Goal: Task Accomplishment & Management: Manage account settings

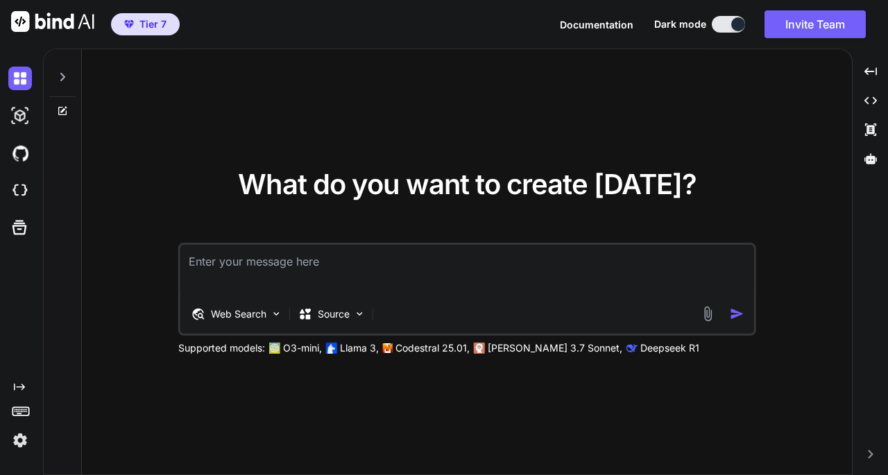
type textarea "x"
click at [812, 24] on button "Invite Team" at bounding box center [815, 24] width 101 height 28
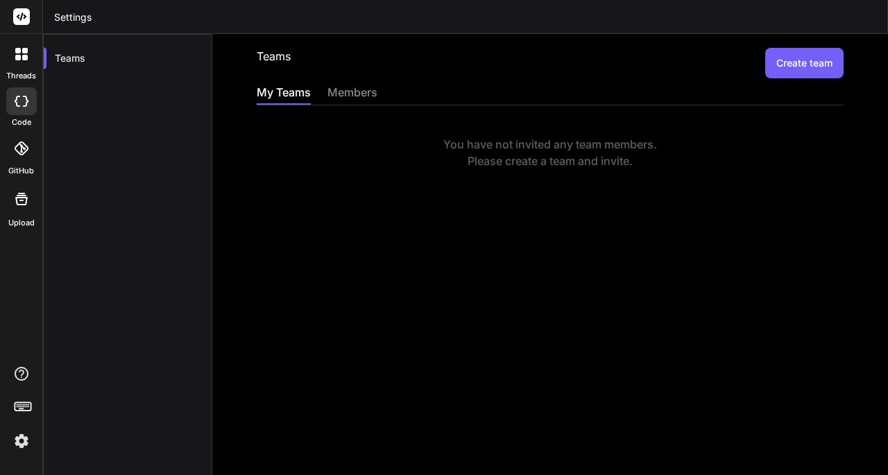
click at [778, 69] on button "Create team" at bounding box center [804, 63] width 78 height 31
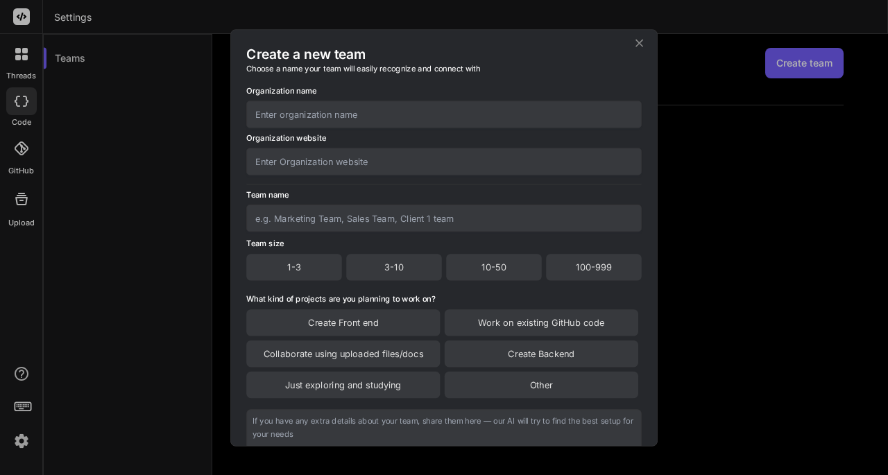
click at [312, 119] on input "text" at bounding box center [443, 114] width 395 height 27
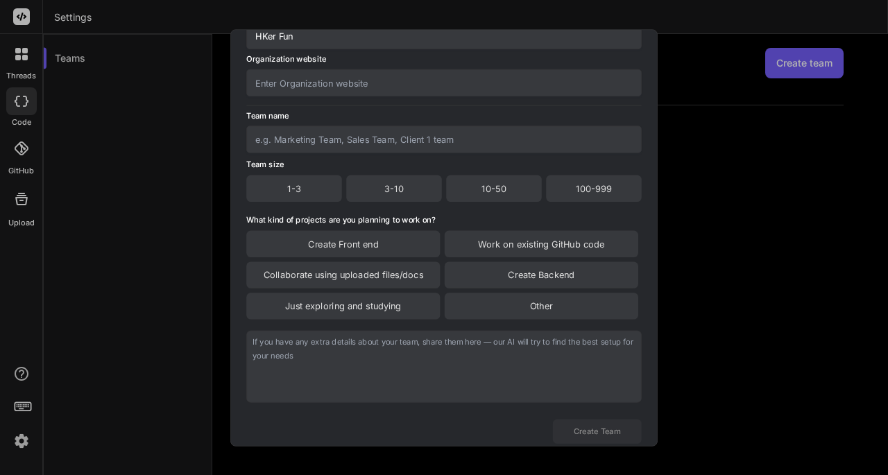
scroll to position [115, 0]
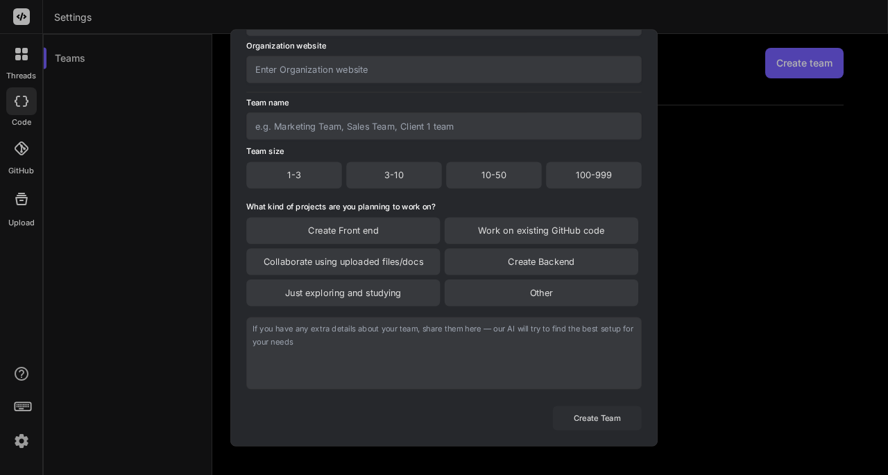
type input "HKer Fun"
click at [574, 429] on button "Create Team" at bounding box center [597, 418] width 89 height 24
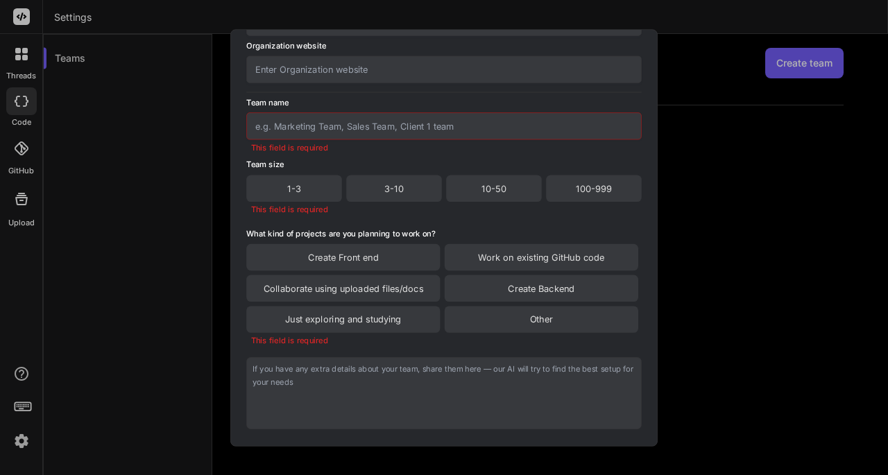
scroll to position [0, 0]
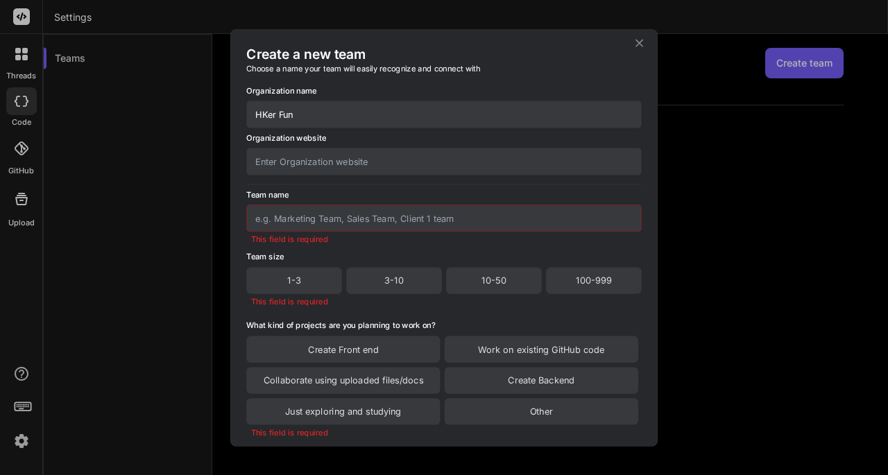
click at [512, 283] on div "10-50" at bounding box center [494, 280] width 96 height 26
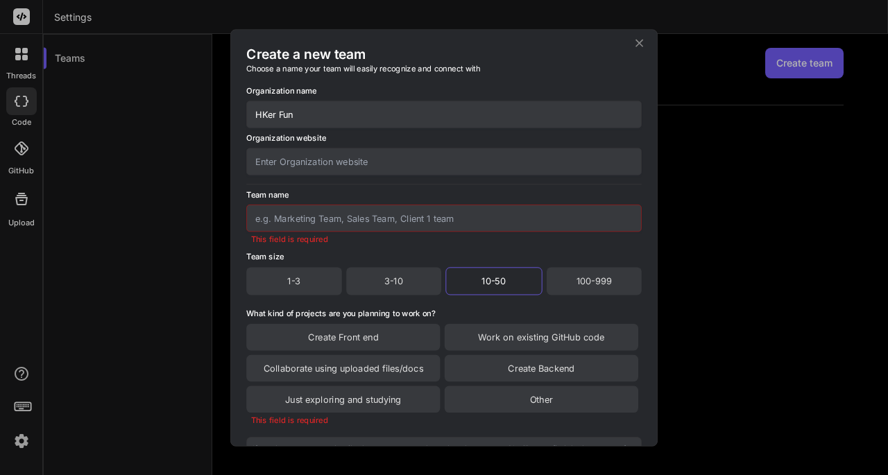
click at [395, 223] on input "text" at bounding box center [443, 218] width 395 height 27
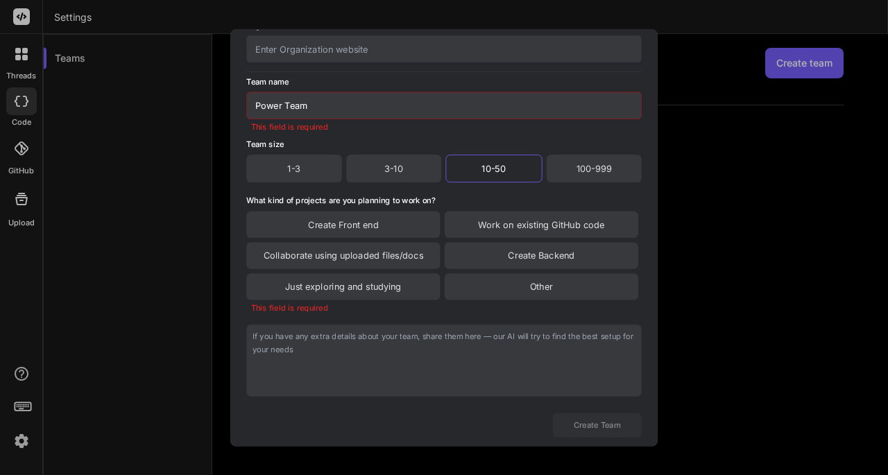
scroll to position [149, 0]
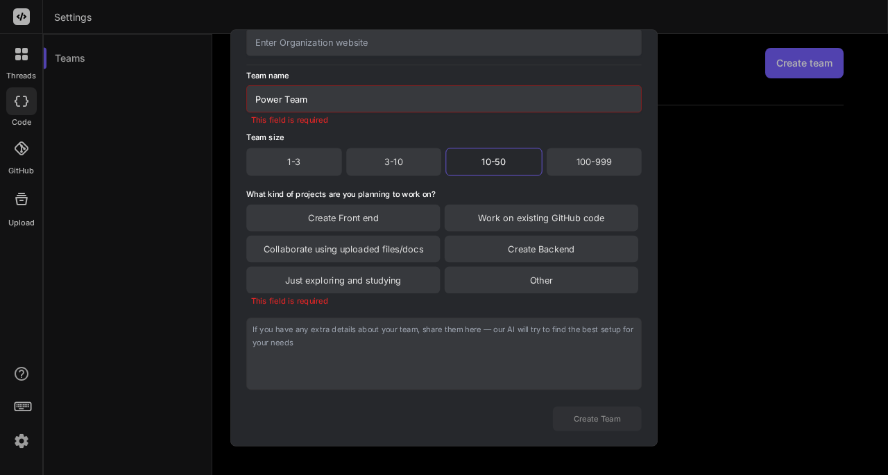
type input "Power Team"
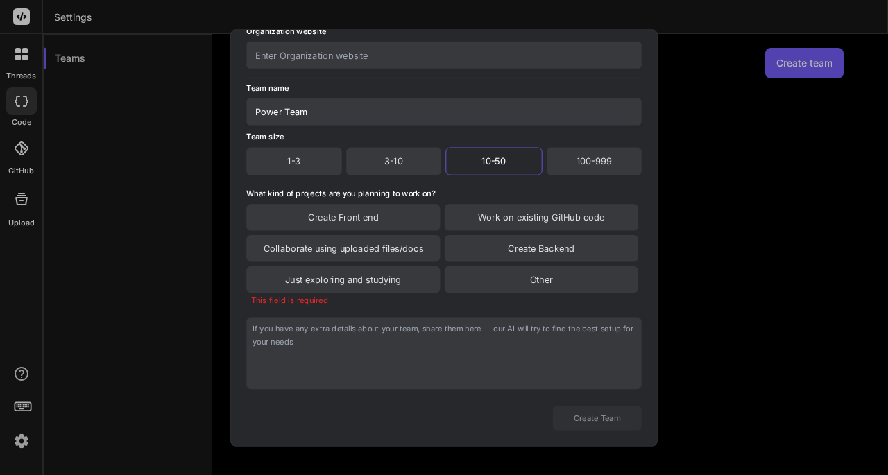
scroll to position [117, 0]
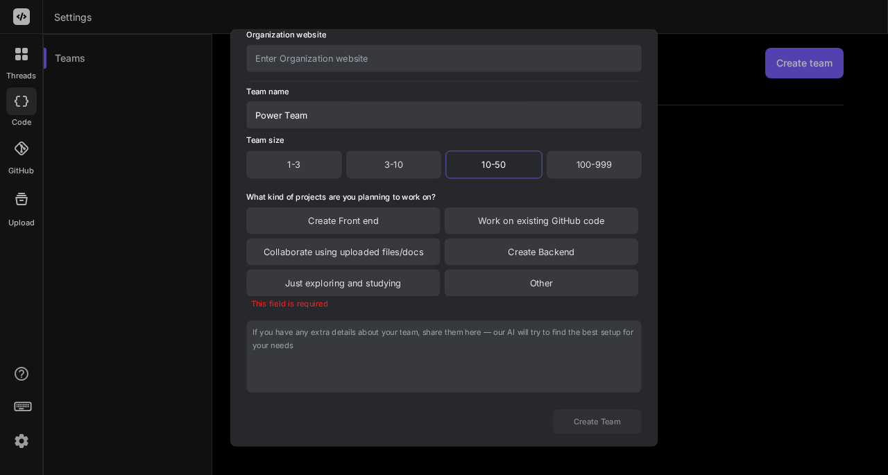
click at [577, 283] on div "Other" at bounding box center [542, 282] width 194 height 26
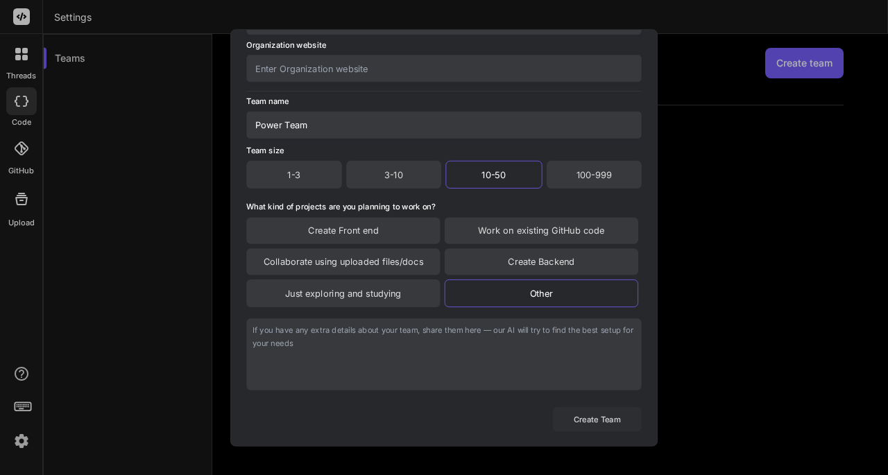
click at [615, 422] on button "Create Team" at bounding box center [597, 419] width 89 height 24
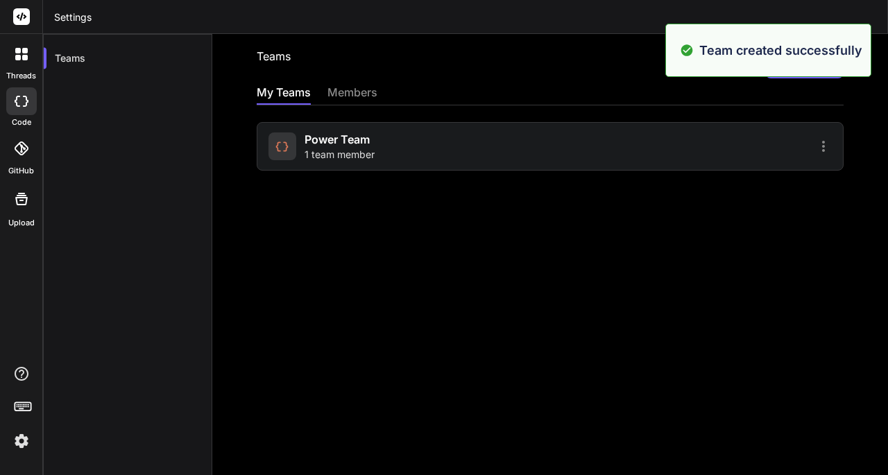
click at [524, 147] on div "Power Team 1 team member" at bounding box center [407, 146] width 278 height 31
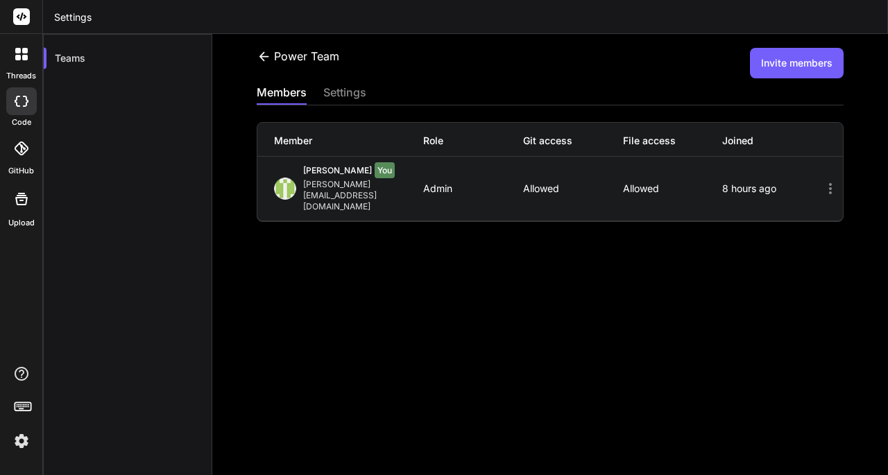
click at [810, 65] on button "Invite members" at bounding box center [797, 63] width 94 height 31
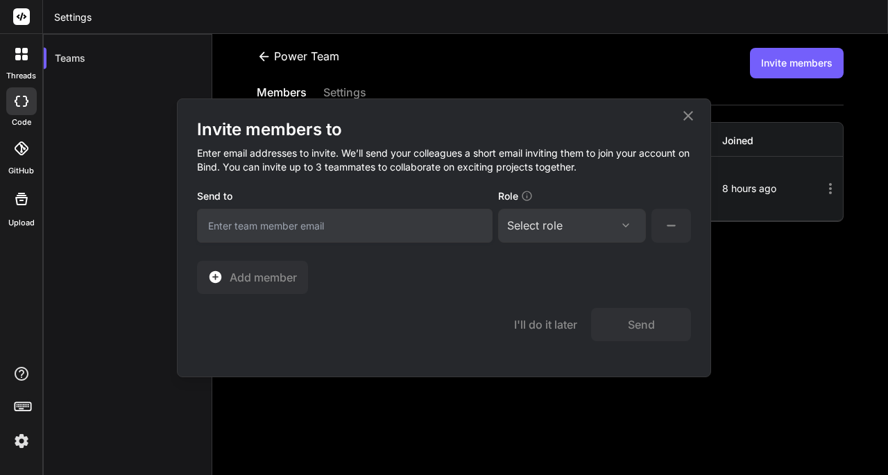
click at [531, 230] on div "Select role" at bounding box center [535, 225] width 56 height 17
click at [674, 279] on div "Invite members to Enter email addresses to invite. We’ll send your colleagues a…" at bounding box center [444, 207] width 494 height 176
click at [608, 237] on div "Select role Assign Role Admin Collaborator Member" at bounding box center [572, 226] width 148 height 34
click at [608, 228] on div "Select role" at bounding box center [572, 225] width 130 height 17
click at [19, 446] on div "Invite members to Enter email addresses to invite. We’ll send your colleagues a…" at bounding box center [444, 237] width 888 height 475
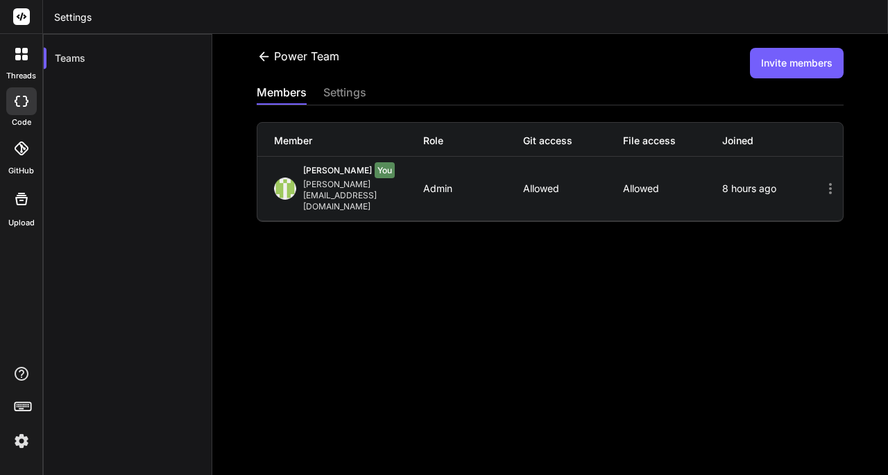
click at [23, 440] on img at bounding box center [22, 441] width 24 height 24
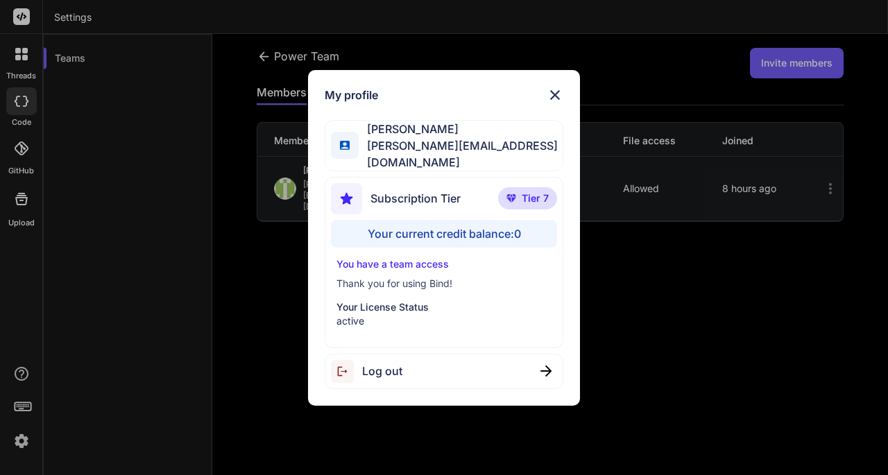
click at [22, 373] on div "My profile Kerwin Luk kerwin.workac@gmail.com Subscription Tier Tier 7 Your cur…" at bounding box center [444, 237] width 888 height 475
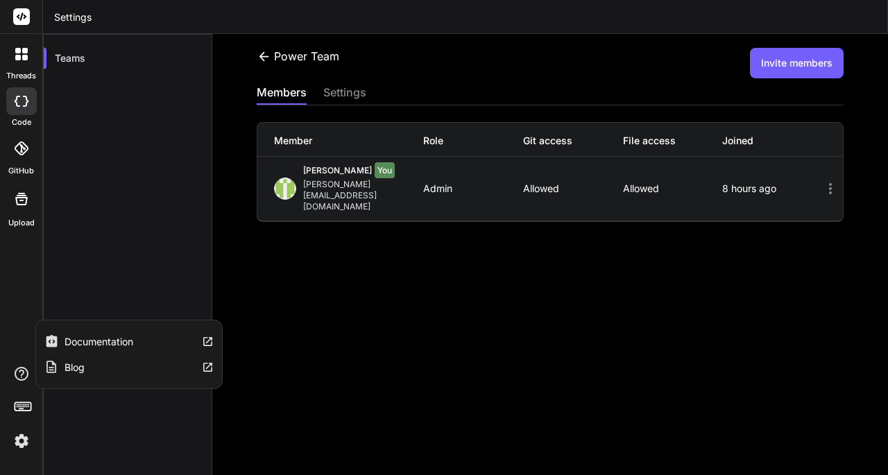
click at [117, 343] on label "Documentation" at bounding box center [99, 342] width 69 height 14
click at [784, 69] on button "Invite members" at bounding box center [797, 63] width 94 height 31
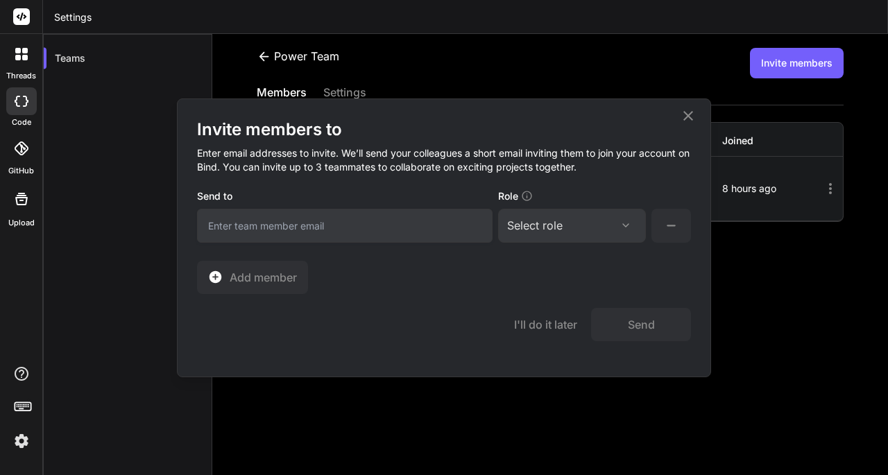
click at [565, 225] on div "Select role" at bounding box center [572, 225] width 130 height 17
click at [541, 317] on div "Collaborator" at bounding box center [553, 318] width 56 height 14
click at [302, 232] on input "email" at bounding box center [345, 226] width 296 height 34
click at [24, 436] on div "Invite members to Enter email addresses to invite. We’ll send your colleagues a…" at bounding box center [444, 237] width 888 height 475
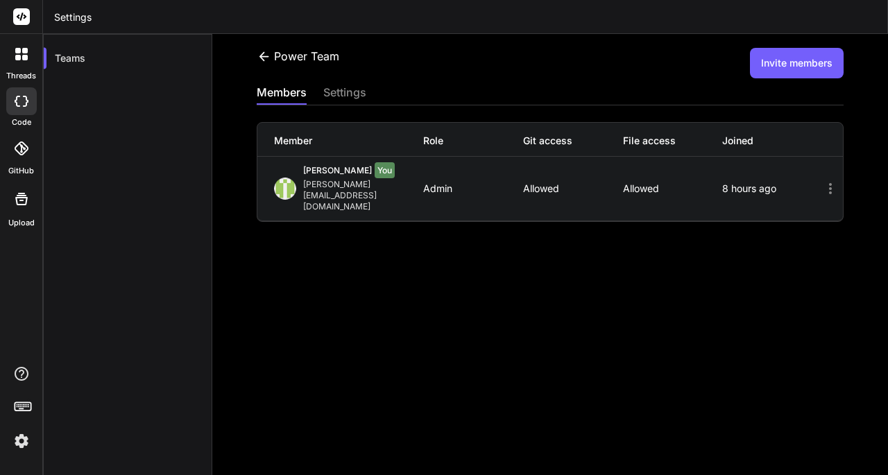
click at [18, 440] on img at bounding box center [22, 441] width 24 height 24
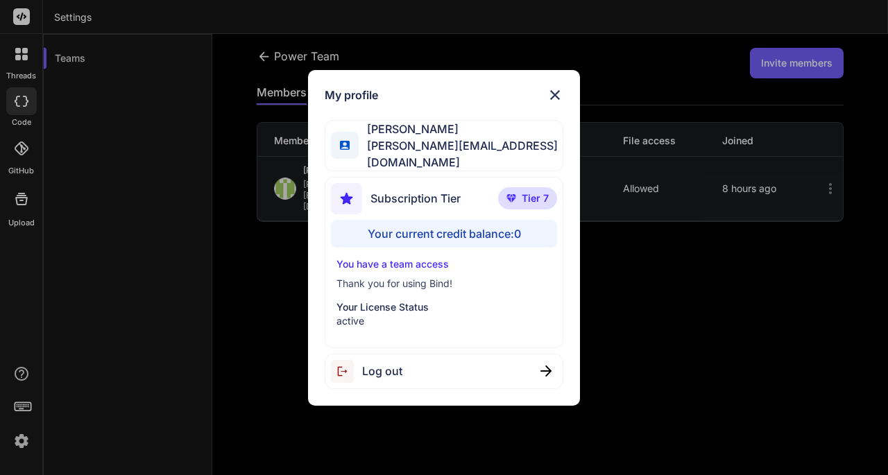
click at [444, 193] on span "Subscription Tier" at bounding box center [415, 198] width 90 height 17
click at [534, 191] on span "Tier 7" at bounding box center [535, 198] width 27 height 14
click at [429, 262] on p "You have a team access" at bounding box center [443, 264] width 214 height 14
click at [434, 285] on p "Thank you for using Bind!" at bounding box center [443, 284] width 214 height 14
click at [516, 231] on div "Your current credit balance: 0" at bounding box center [443, 234] width 225 height 28
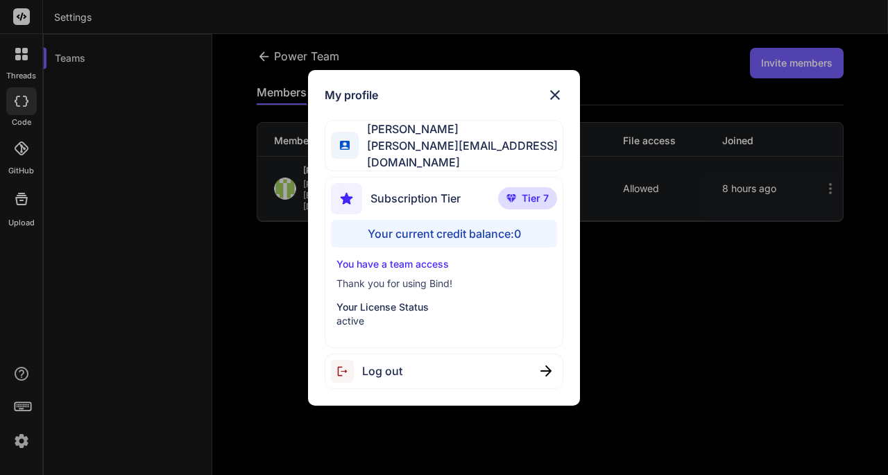
click at [562, 101] on img at bounding box center [555, 95] width 17 height 17
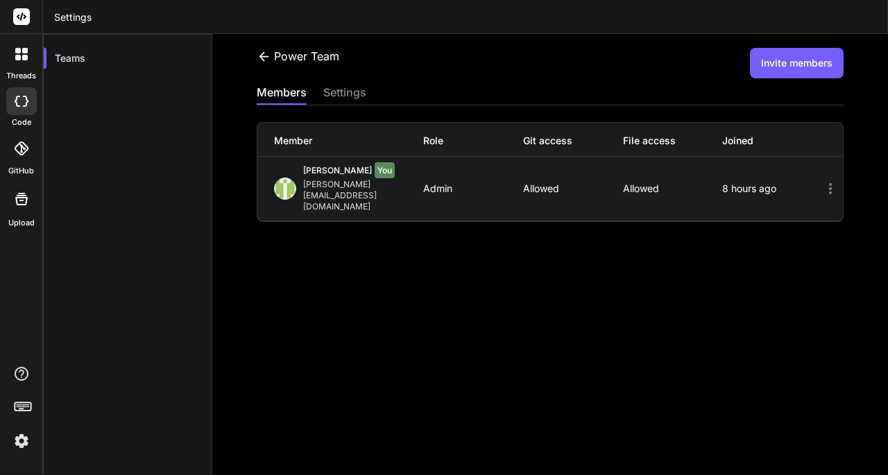
click at [822, 180] on icon at bounding box center [830, 188] width 17 height 17
click at [823, 182] on icon at bounding box center [830, 188] width 17 height 17
click at [777, 71] on button "Invite members" at bounding box center [797, 63] width 94 height 31
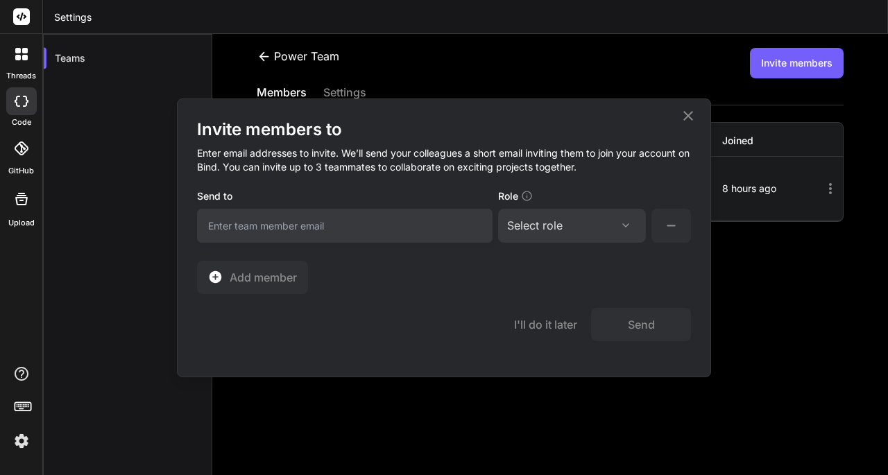
click at [617, 228] on div at bounding box center [626, 225] width 22 height 11
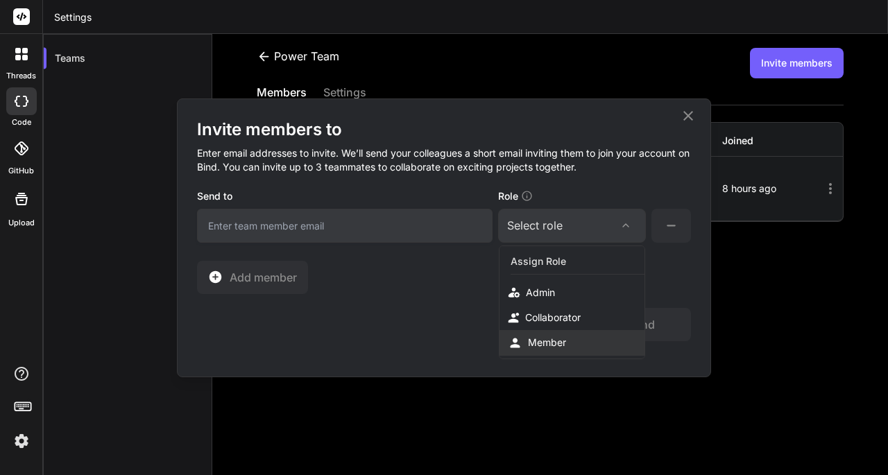
click at [557, 336] on div "Member" at bounding box center [547, 343] width 38 height 14
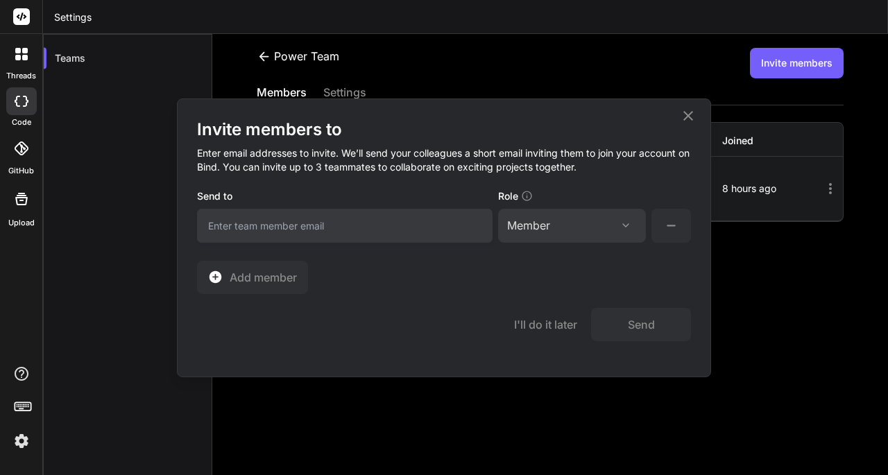
click at [392, 234] on input "email" at bounding box center [345, 226] width 296 height 34
type input "[EMAIL_ADDRESS][DOMAIN_NAME]"
click at [652, 328] on button "Send" at bounding box center [641, 324] width 100 height 33
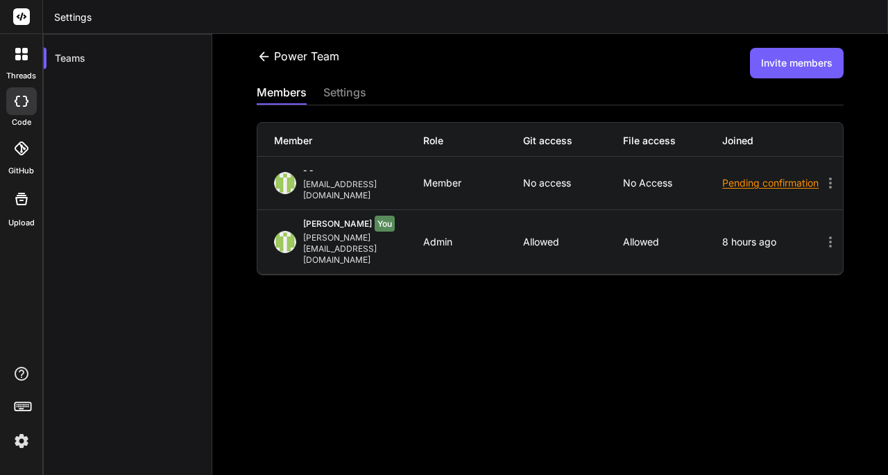
drag, startPoint x: 862, startPoint y: 4, endPoint x: 410, endPoint y: 288, distance: 533.4
click at [402, 293] on div "Power Team Invite members members settings Member Role Git access File access J…" at bounding box center [550, 254] width 676 height 441
click at [824, 178] on icon at bounding box center [830, 183] width 17 height 17
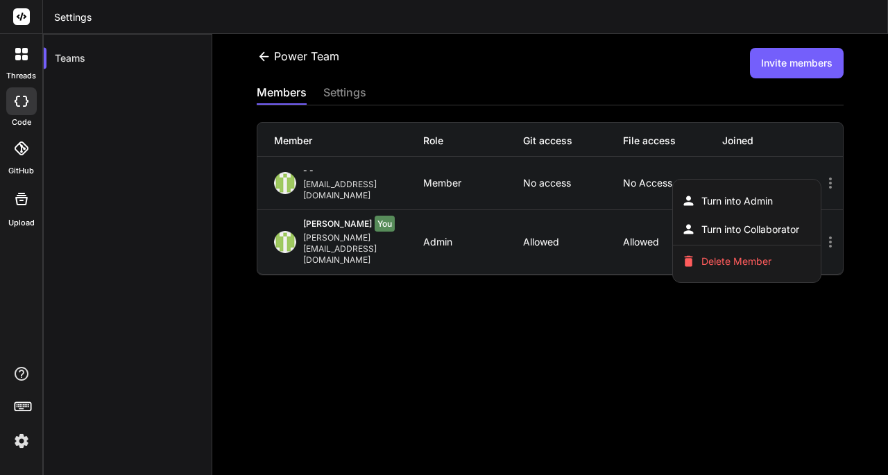
click at [745, 329] on div at bounding box center [444, 237] width 888 height 475
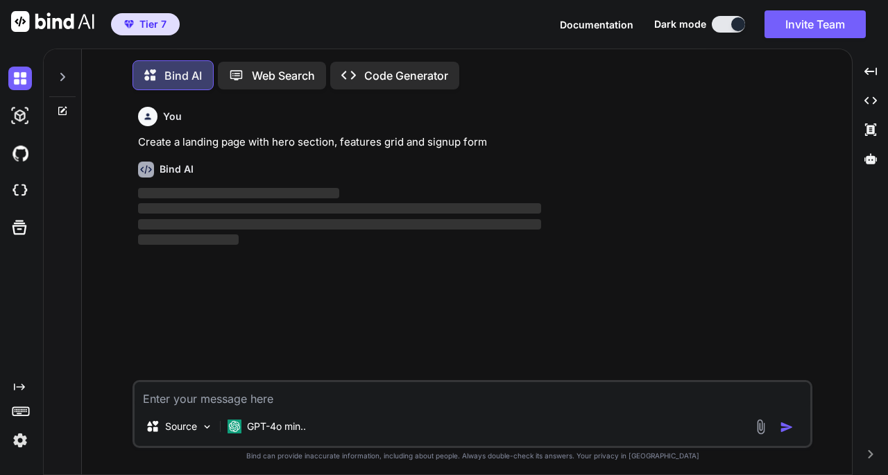
scroll to position [6, 0]
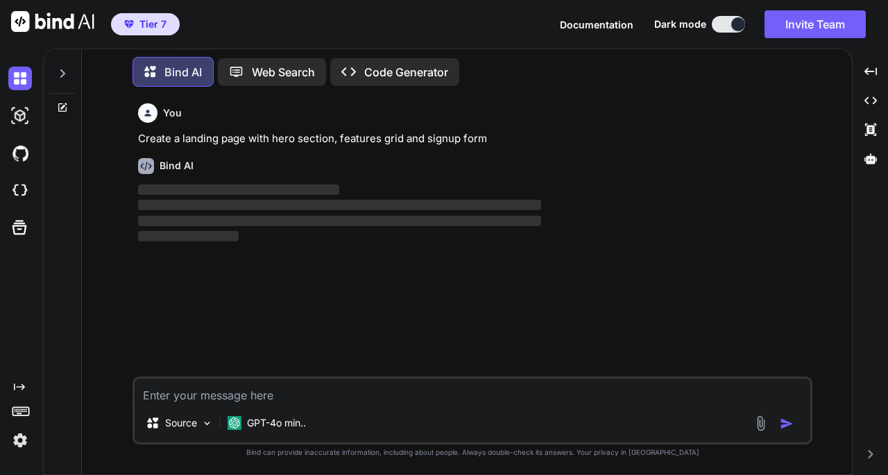
type textarea "x"
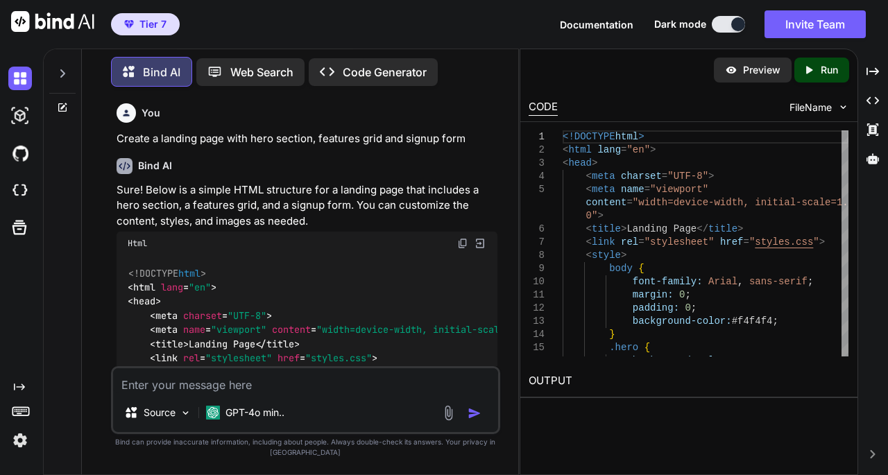
click at [823, 71] on p "Run" at bounding box center [829, 70] width 17 height 14
click at [616, 419] on link "[URL][DOMAIN_NAME]" at bounding box center [585, 413] width 112 height 13
click at [22, 121] on img at bounding box center [20, 116] width 24 height 24
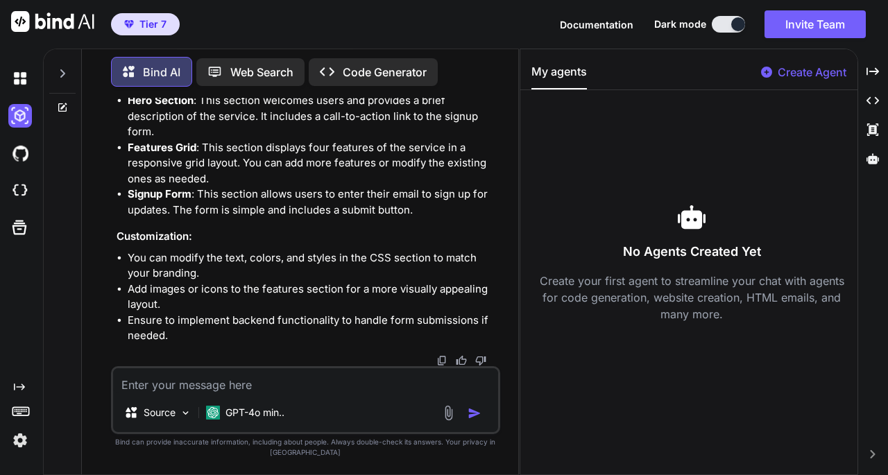
scroll to position [1614, 0]
click at [6, 195] on div at bounding box center [18, 190] width 37 height 37
click at [24, 157] on img at bounding box center [20, 154] width 24 height 24
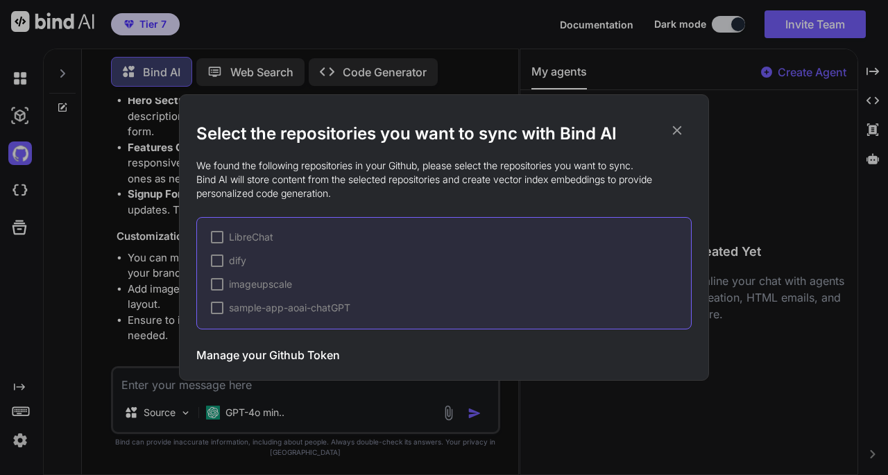
click at [214, 237] on div at bounding box center [217, 237] width 12 height 12
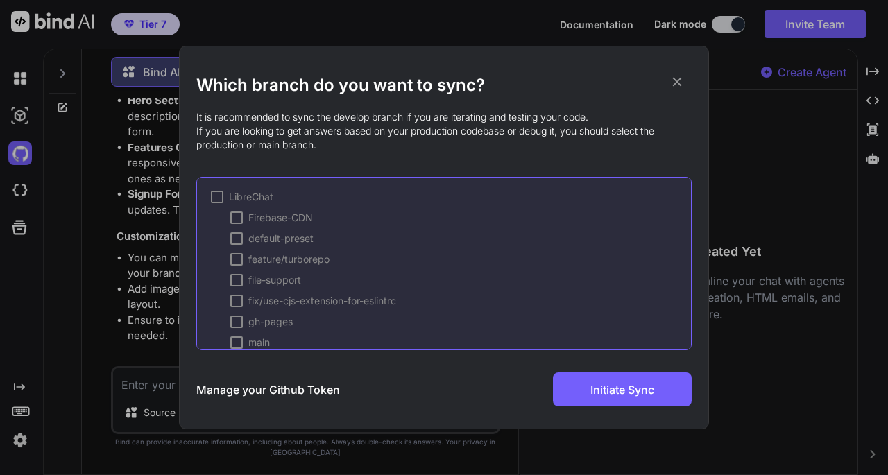
click at [357, 395] on div "Manage your Github Token Initiate Sync" at bounding box center [443, 390] width 495 height 34
click at [320, 395] on h3 "Manage your Github Token" at bounding box center [268, 390] width 144 height 17
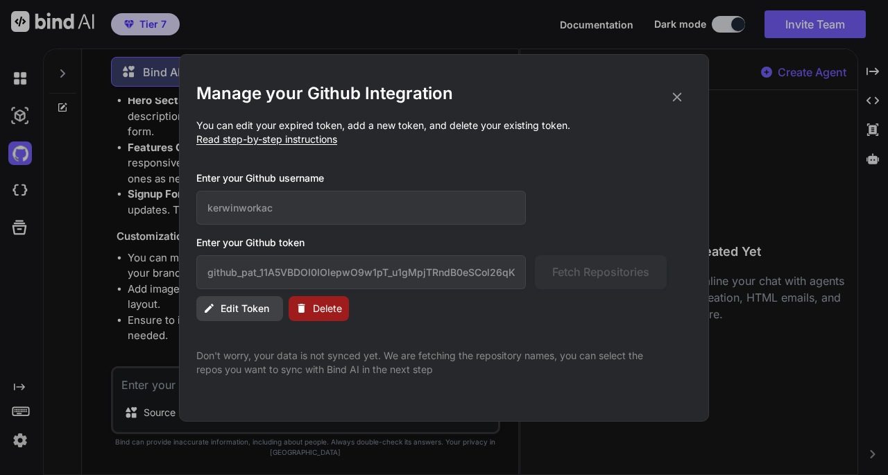
click at [234, 315] on span "Edit Token" at bounding box center [245, 309] width 49 height 14
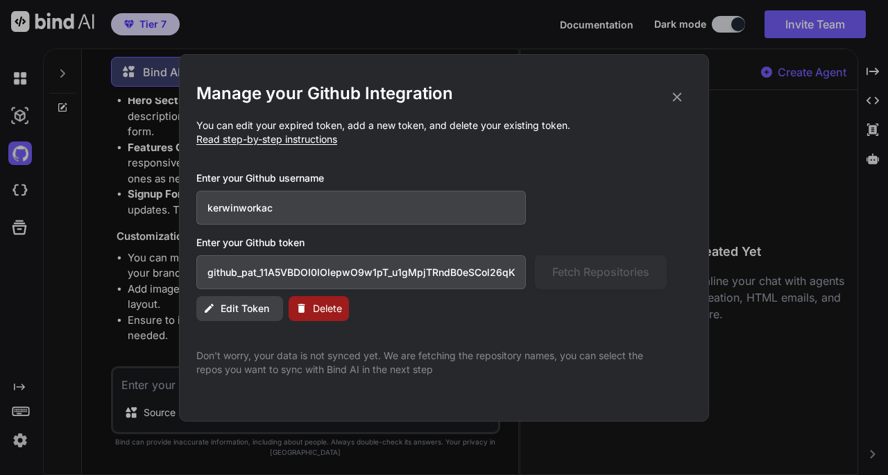
click at [235, 312] on span "Edit Token" at bounding box center [245, 309] width 49 height 14
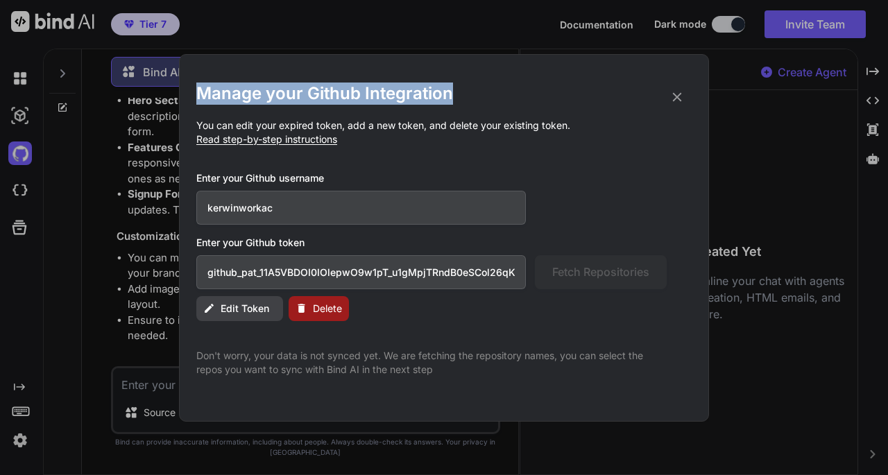
click at [679, 89] on div "Manage your Github Integration You can edit your expired token, add a new token…" at bounding box center [443, 230] width 495 height 294
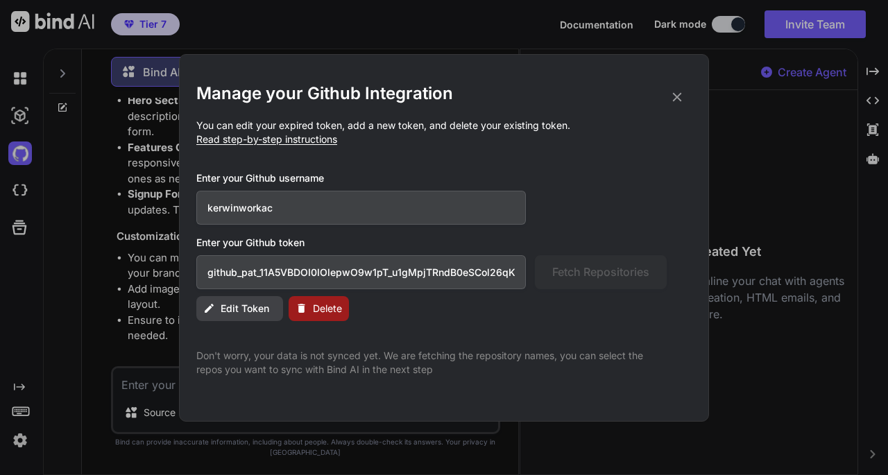
click at [681, 99] on icon at bounding box center [677, 96] width 9 height 9
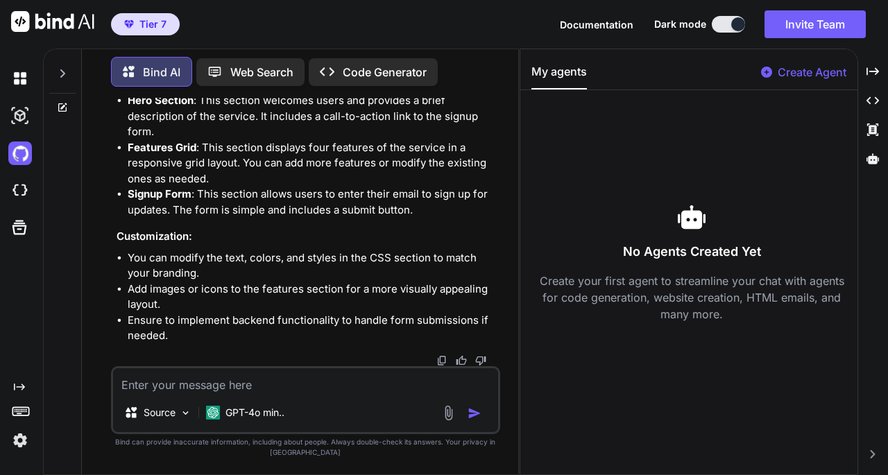
click at [23, 239] on div at bounding box center [22, 228] width 29 height 36
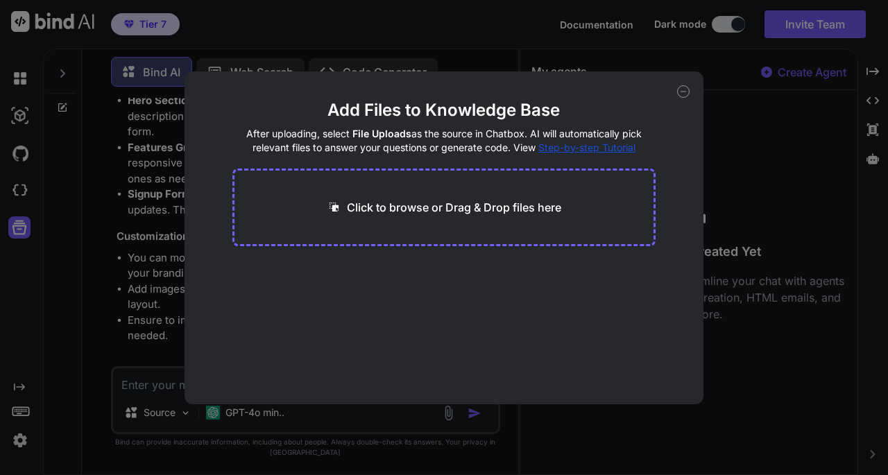
click at [23, 231] on div "Add Files to Knowledge Base After uploading, select File Uploads as the source …" at bounding box center [444, 237] width 888 height 475
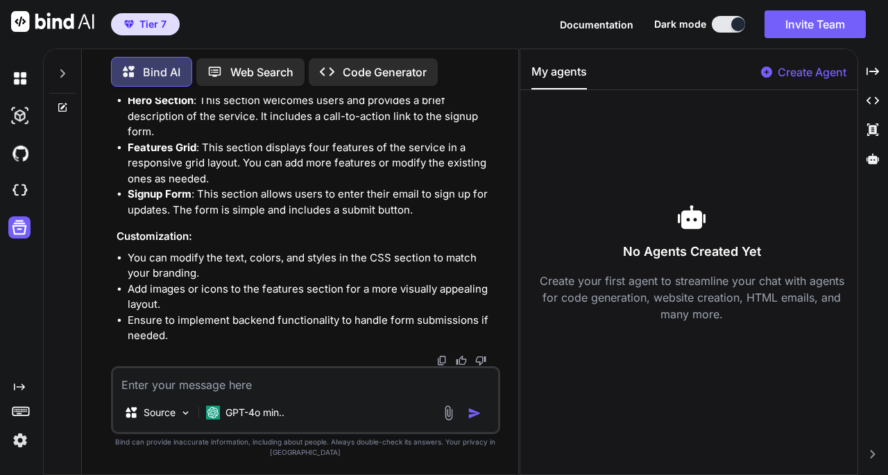
click at [2, 193] on div at bounding box center [18, 190] width 37 height 37
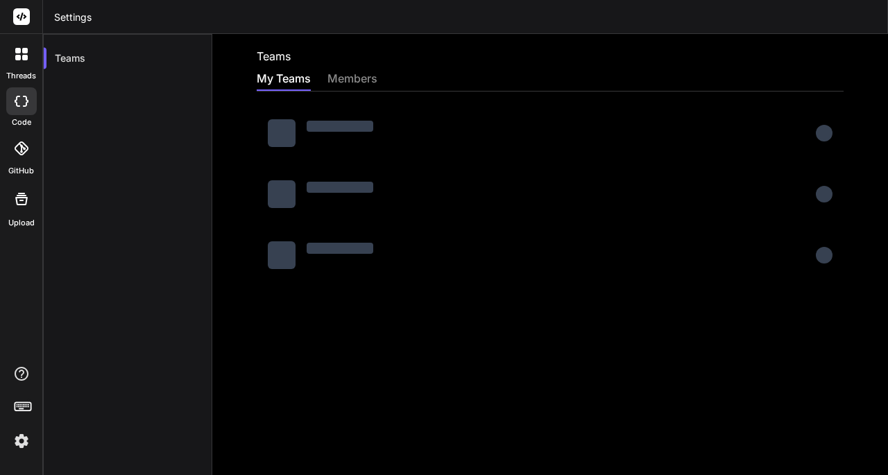
click at [352, 78] on div "members" at bounding box center [352, 79] width 50 height 19
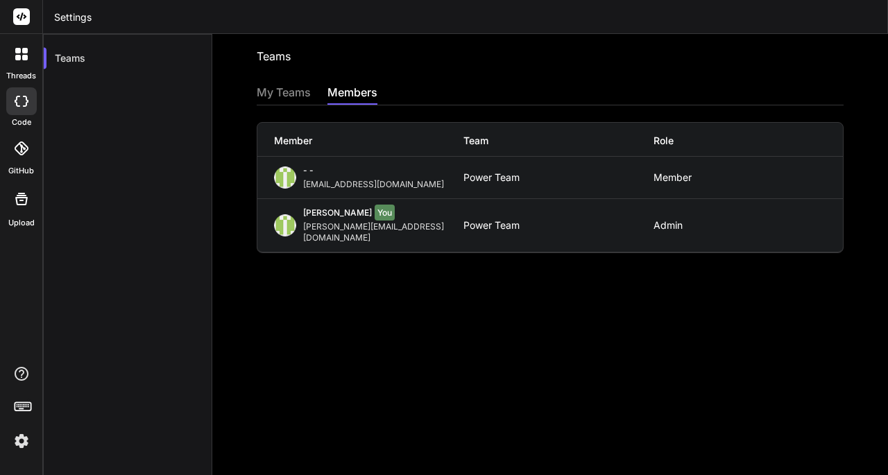
click at [342, 185] on div "[EMAIL_ADDRESS][DOMAIN_NAME]" at bounding box center [376, 184] width 146 height 11
click at [343, 185] on div "[EMAIL_ADDRESS][DOMAIN_NAME]" at bounding box center [376, 184] width 146 height 11
click at [343, 185] on div "kerwinluk@gmail.com" at bounding box center [376, 184] width 146 height 11
click at [299, 95] on div "My Teams" at bounding box center [284, 93] width 54 height 19
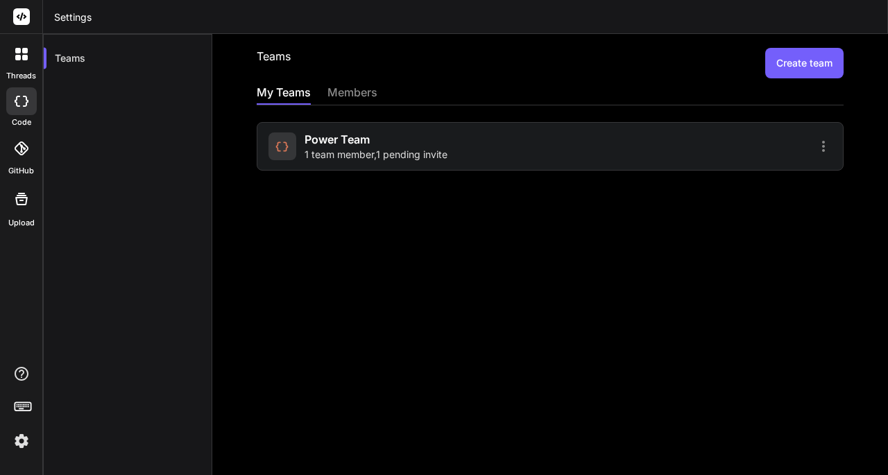
click at [681, 157] on div "Power Team 1 team member , 1 pending invite" at bounding box center [550, 146] width 587 height 49
click at [815, 146] on icon at bounding box center [823, 146] width 17 height 17
click at [723, 185] on span "Members" at bounding box center [732, 183] width 43 height 14
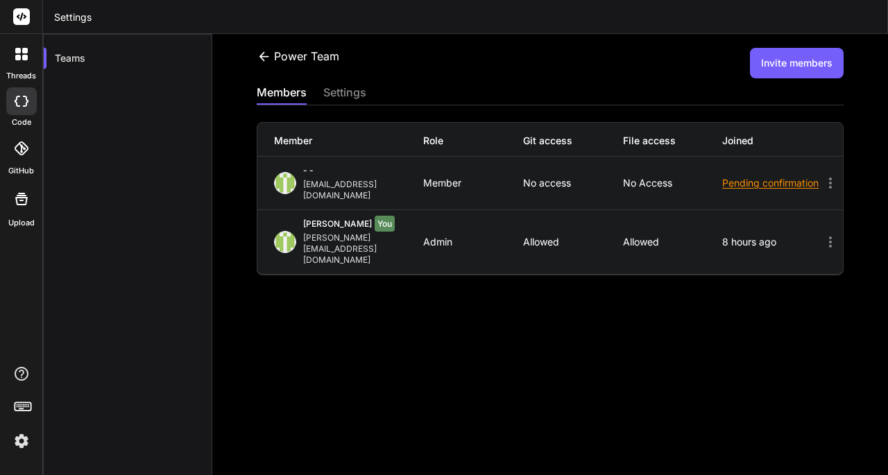
click at [752, 189] on div "Pending confirmation" at bounding box center [772, 183] width 100 height 14
click at [683, 330] on div at bounding box center [444, 237] width 888 height 475
click at [822, 182] on icon at bounding box center [830, 183] width 17 height 17
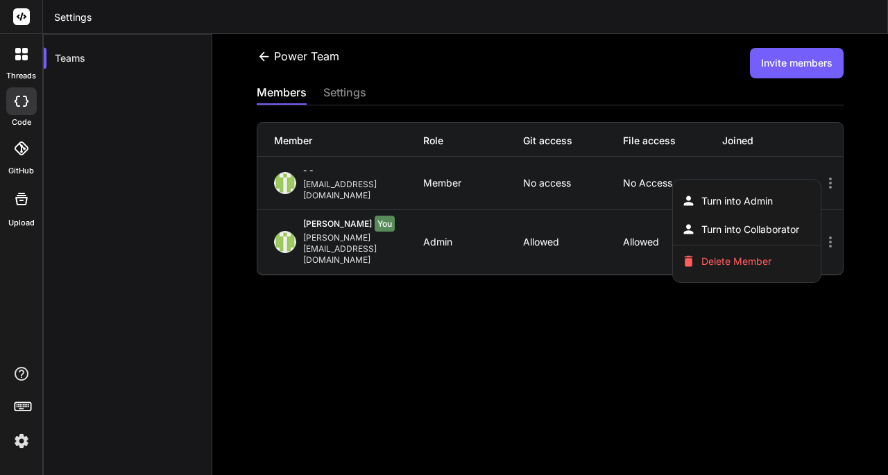
click at [681, 318] on div at bounding box center [444, 237] width 888 height 475
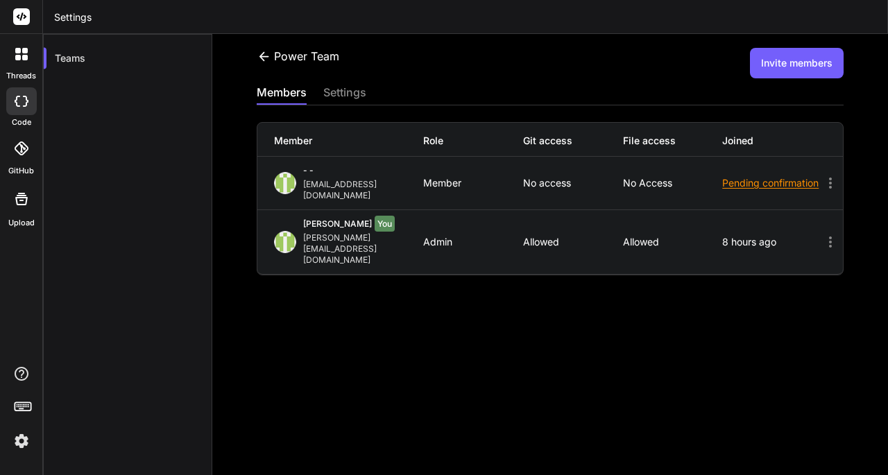
click at [826, 179] on icon at bounding box center [830, 183] width 17 height 17
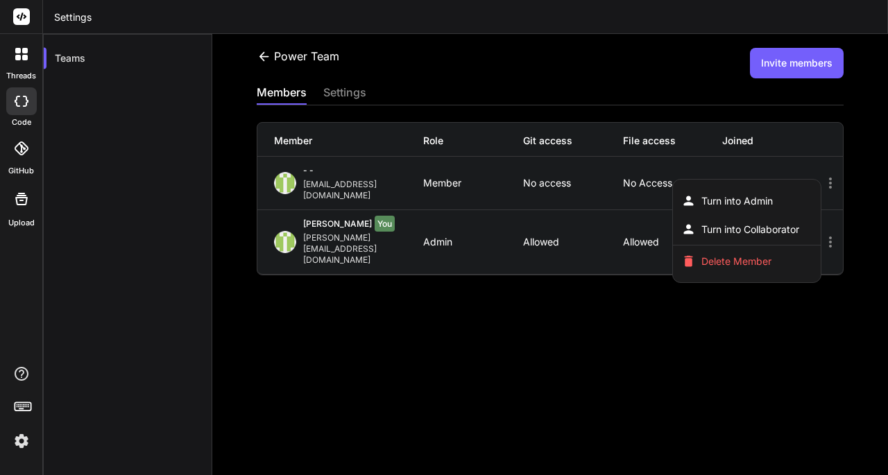
click at [719, 300] on div at bounding box center [444, 237] width 888 height 475
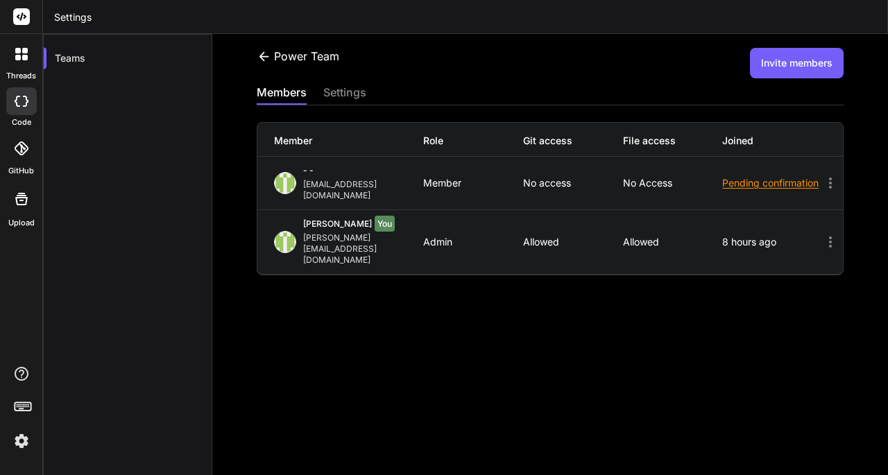
click at [740, 177] on div "Pending confirmation" at bounding box center [772, 183] width 100 height 14
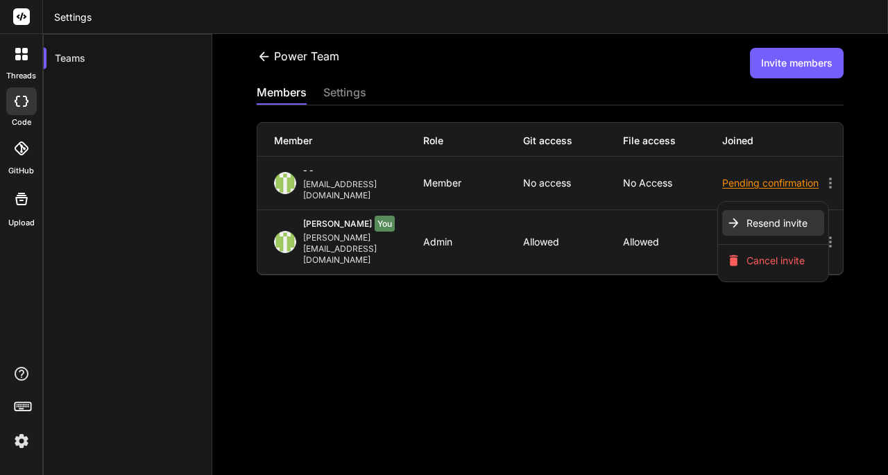
click at [776, 219] on span "Resend invite" at bounding box center [777, 223] width 61 height 14
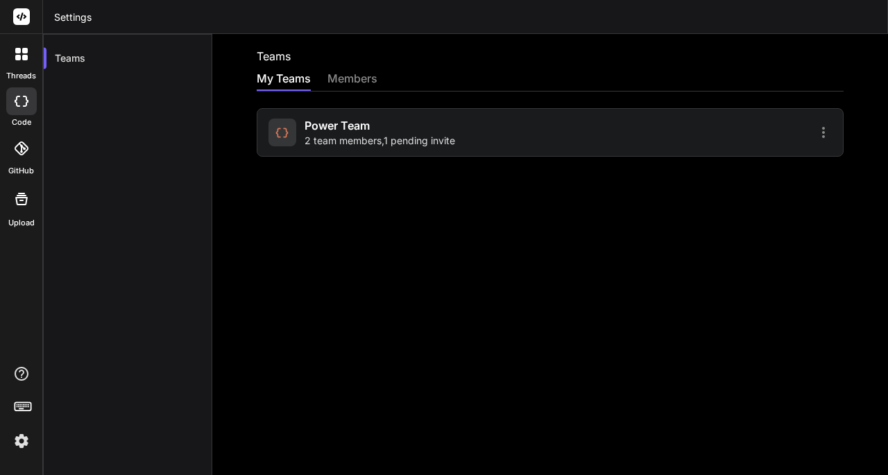
click at [376, 145] on span "2 team members , 1 pending invite" at bounding box center [380, 141] width 151 height 14
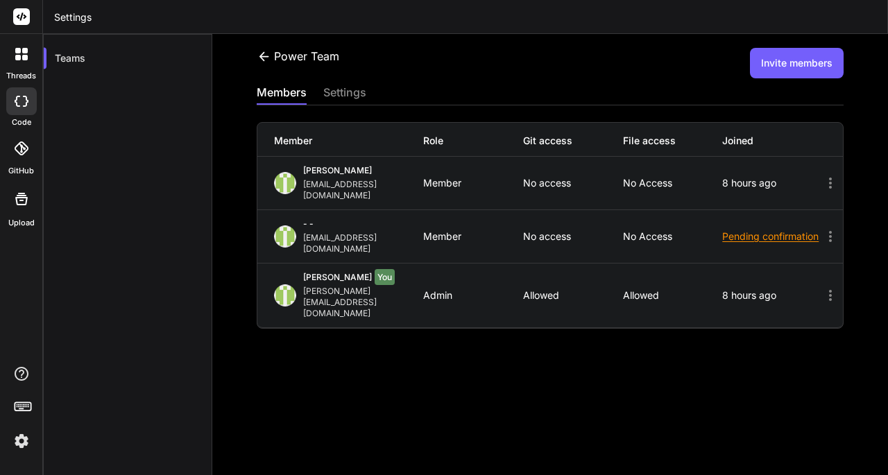
click at [822, 228] on icon at bounding box center [830, 236] width 17 height 17
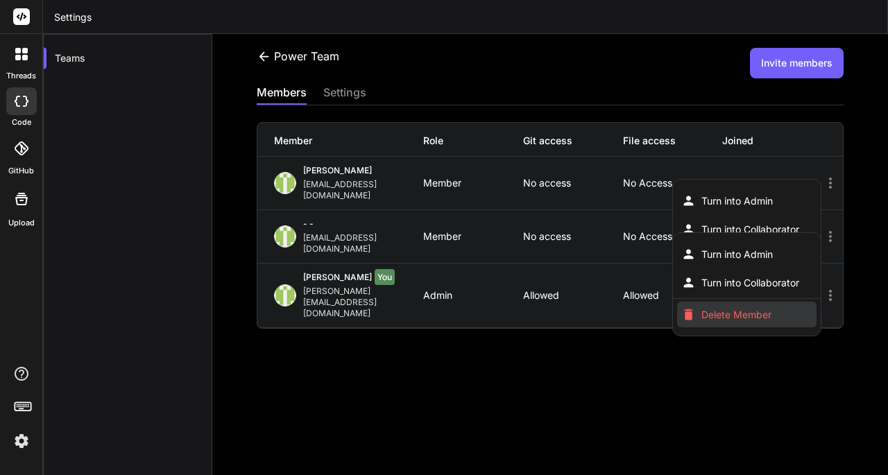
click at [738, 308] on span "Delete Member" at bounding box center [736, 315] width 70 height 14
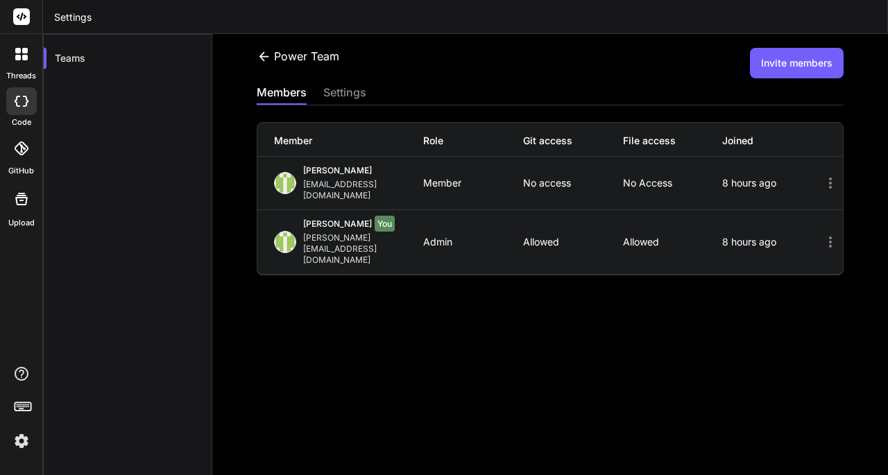
click at [822, 178] on icon at bounding box center [830, 183] width 17 height 17
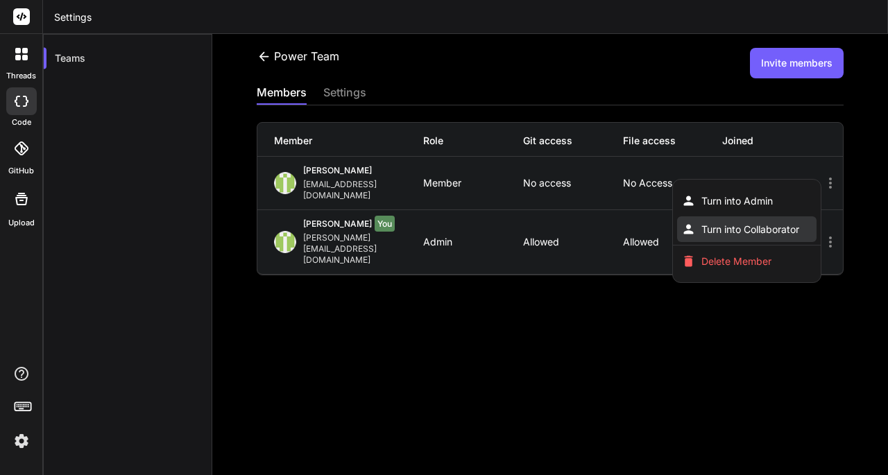
click at [771, 223] on span "Turn into Collaborator" at bounding box center [750, 230] width 98 height 14
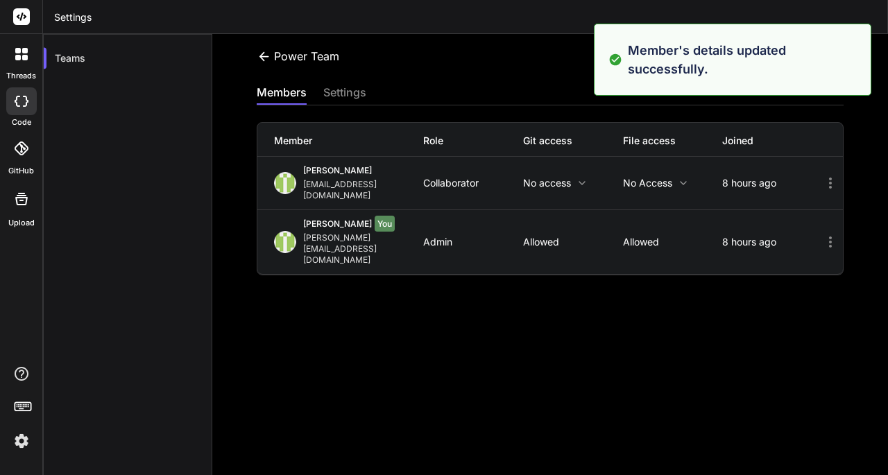
click at [551, 178] on p "No access" at bounding box center [573, 183] width 100 height 11
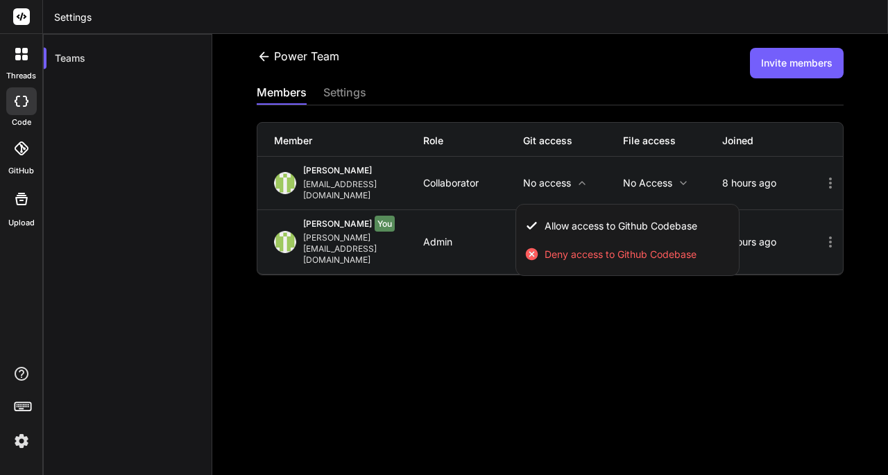
click at [601, 324] on div at bounding box center [444, 237] width 888 height 475
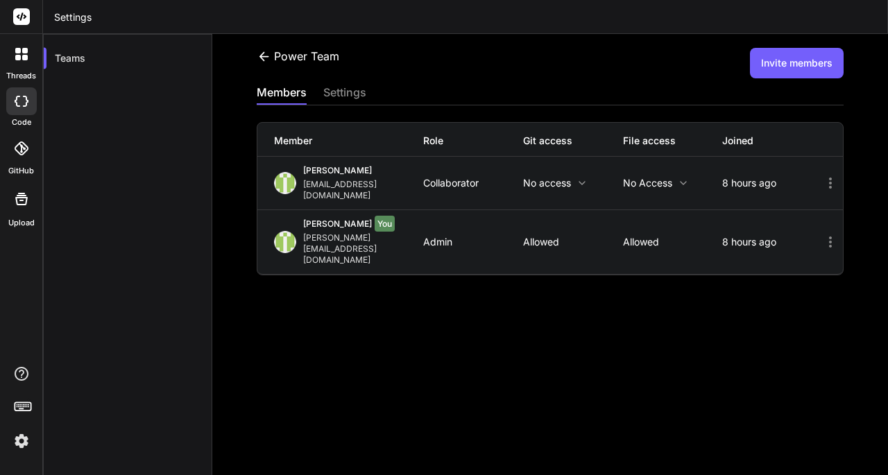
click at [667, 178] on p "No access" at bounding box center [673, 183] width 100 height 11
click at [590, 348] on div at bounding box center [444, 237] width 888 height 475
click at [566, 178] on p "No access" at bounding box center [573, 183] width 100 height 11
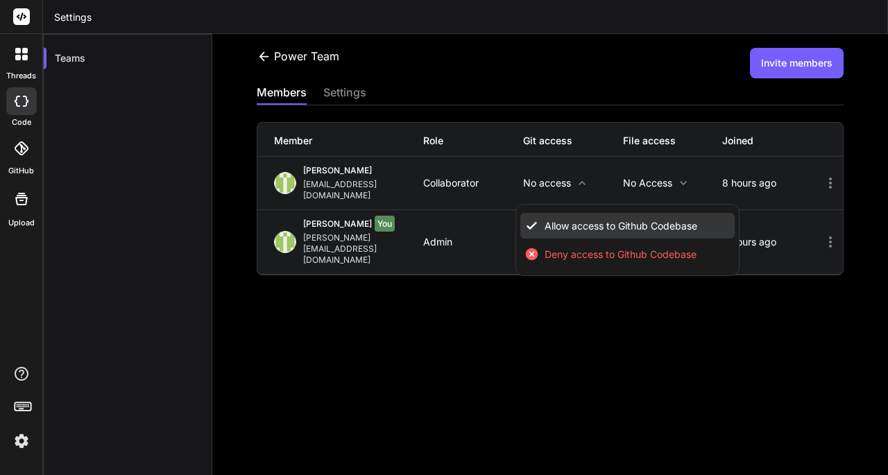
click at [574, 219] on span "Allow access to Github Codebase" at bounding box center [621, 226] width 153 height 14
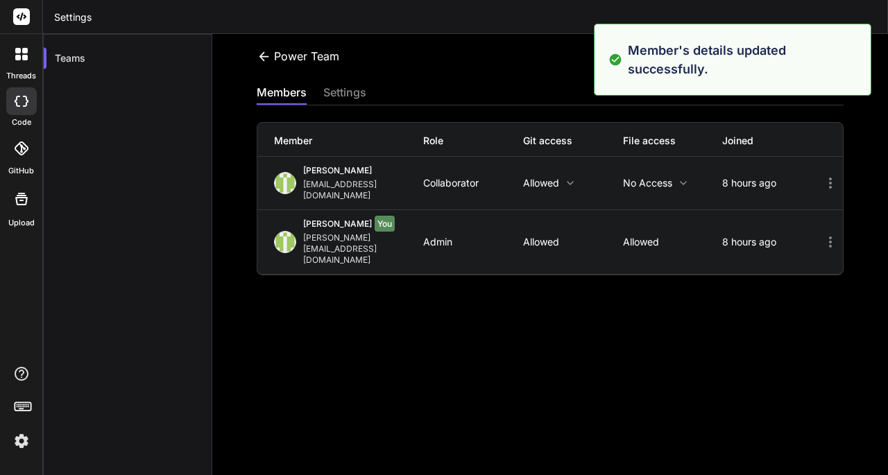
click at [565, 178] on icon at bounding box center [570, 183] width 11 height 11
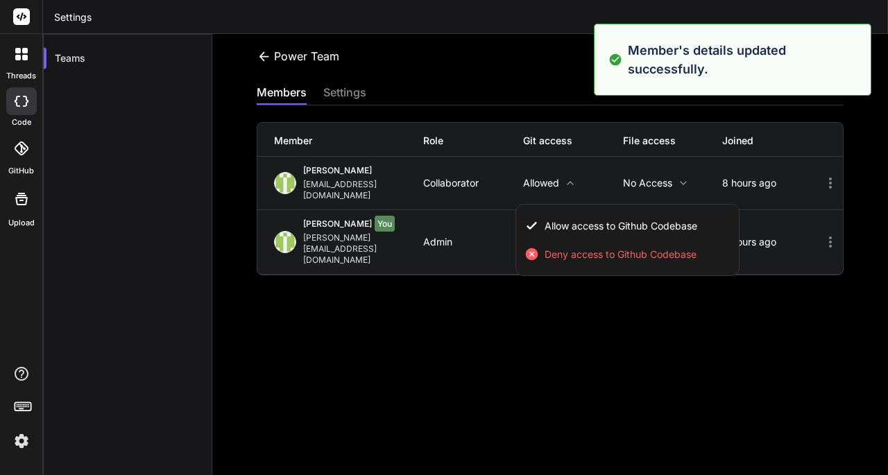
click at [436, 309] on div at bounding box center [444, 237] width 888 height 475
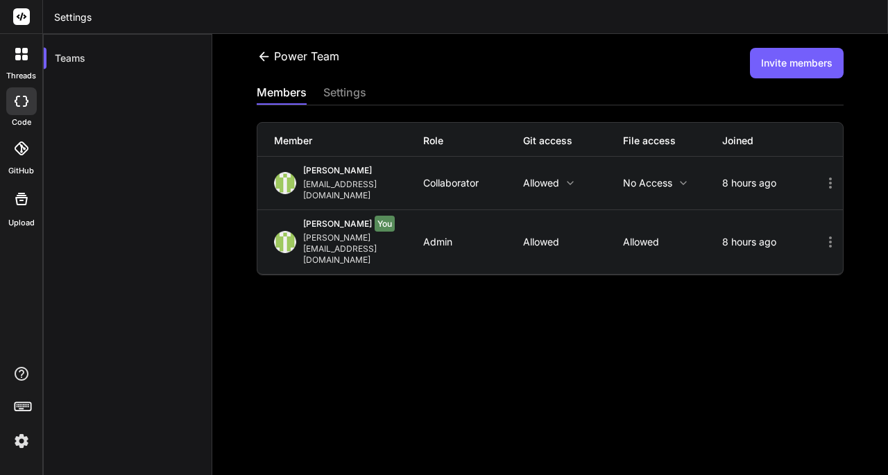
click at [22, 105] on icon at bounding box center [22, 101] width 14 height 11
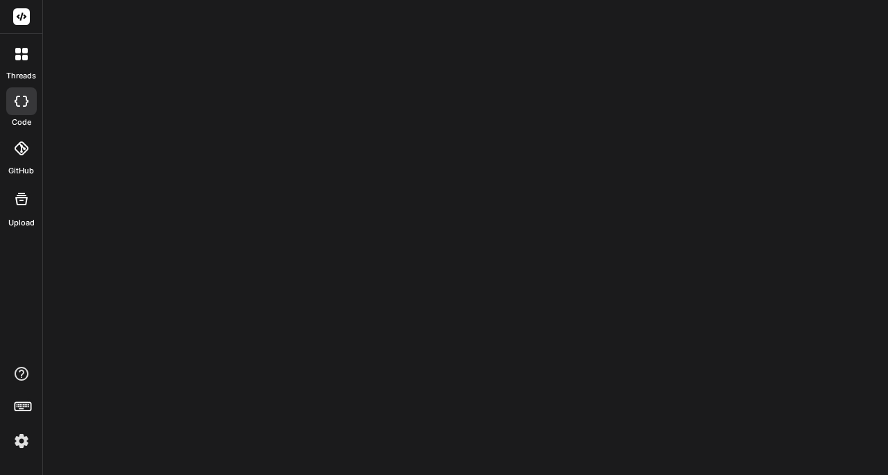
click at [24, 155] on icon at bounding box center [22, 149] width 14 height 14
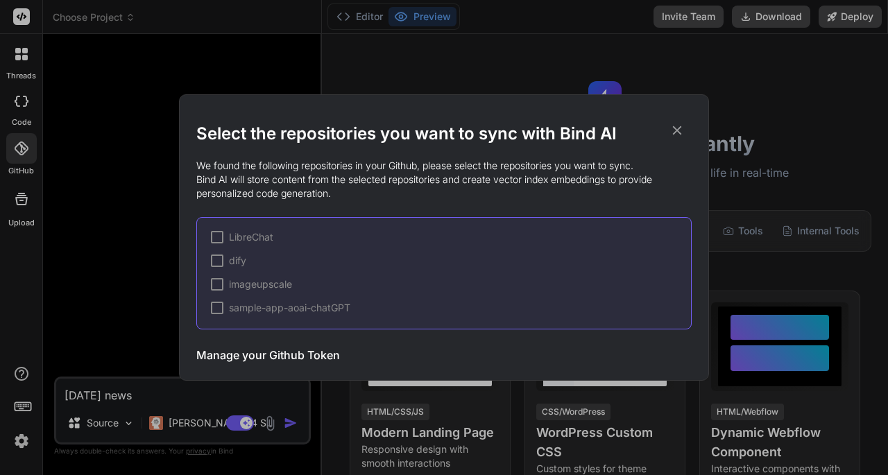
click at [674, 126] on icon at bounding box center [677, 130] width 9 height 9
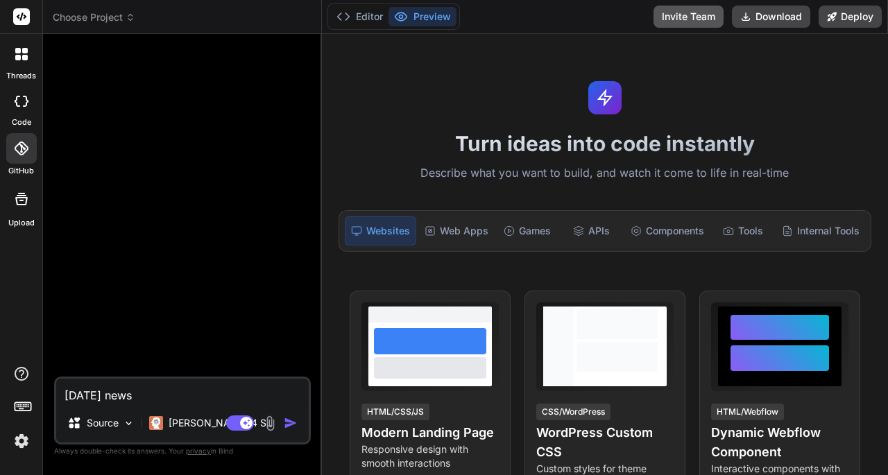
click at [692, 18] on button "Invite Team" at bounding box center [689, 17] width 70 height 22
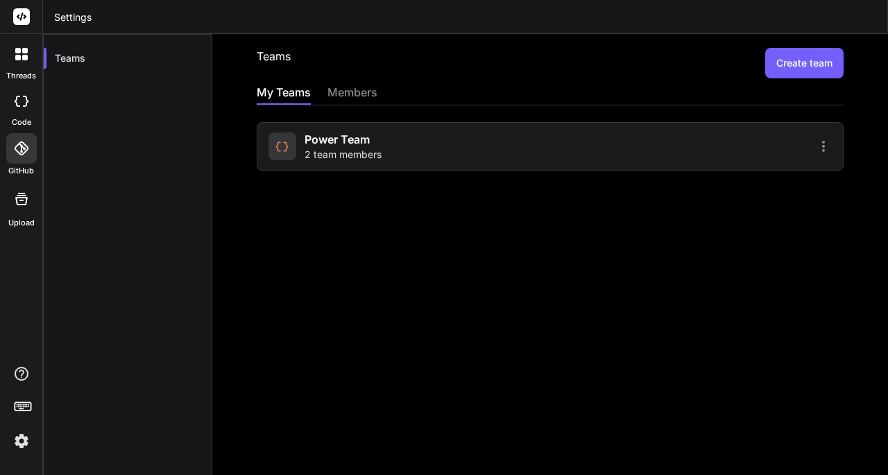
click at [495, 153] on div "Power Team 2 team members" at bounding box center [407, 146] width 278 height 31
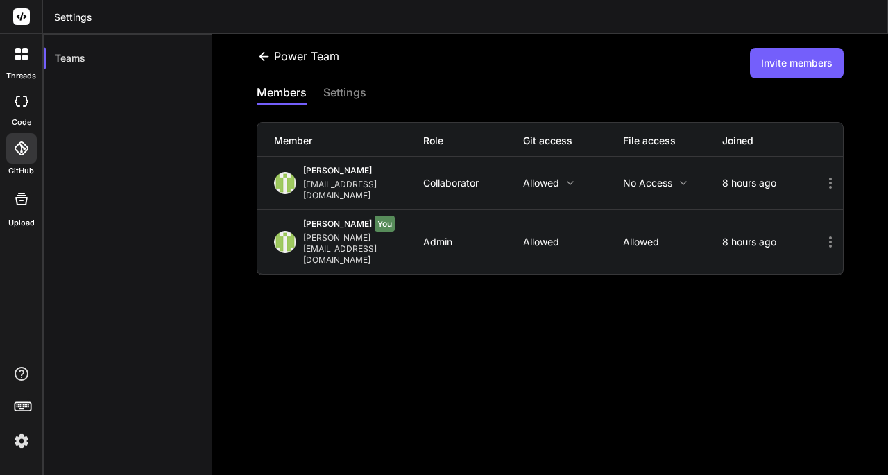
click at [828, 178] on icon at bounding box center [832, 183] width 21 height 17
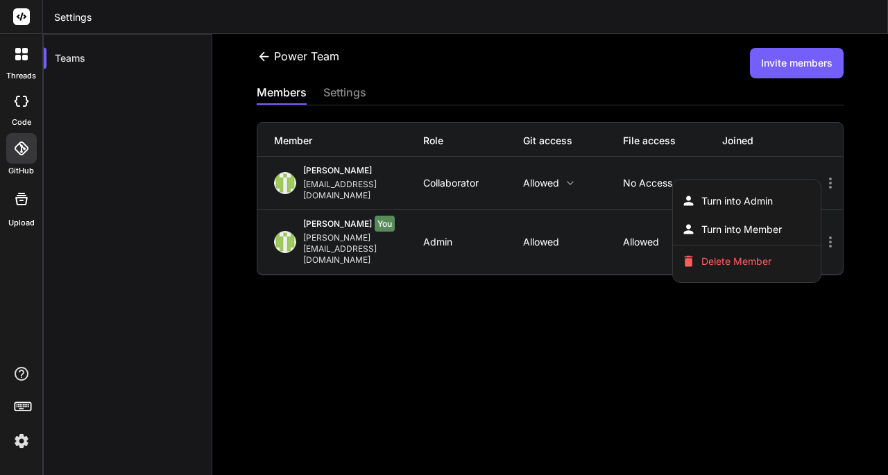
click at [655, 319] on div at bounding box center [444, 237] width 888 height 475
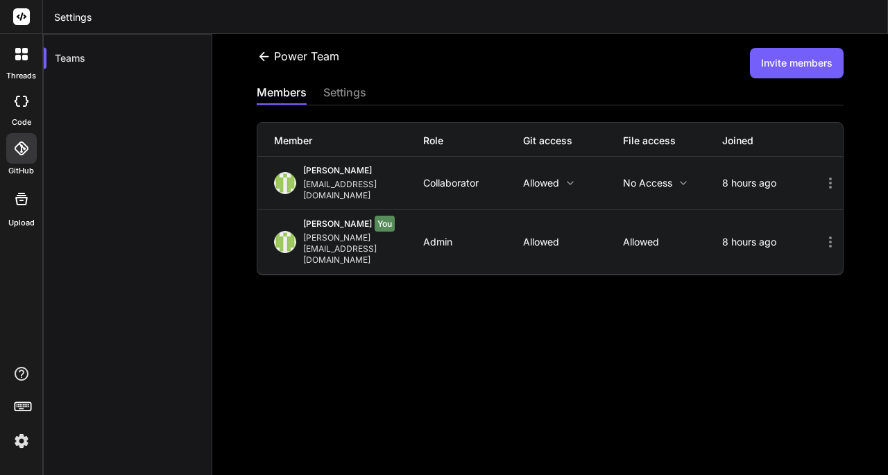
click at [481, 178] on div "Collaborator" at bounding box center [473, 183] width 100 height 11
click at [583, 178] on p "Allowed" at bounding box center [573, 183] width 100 height 11
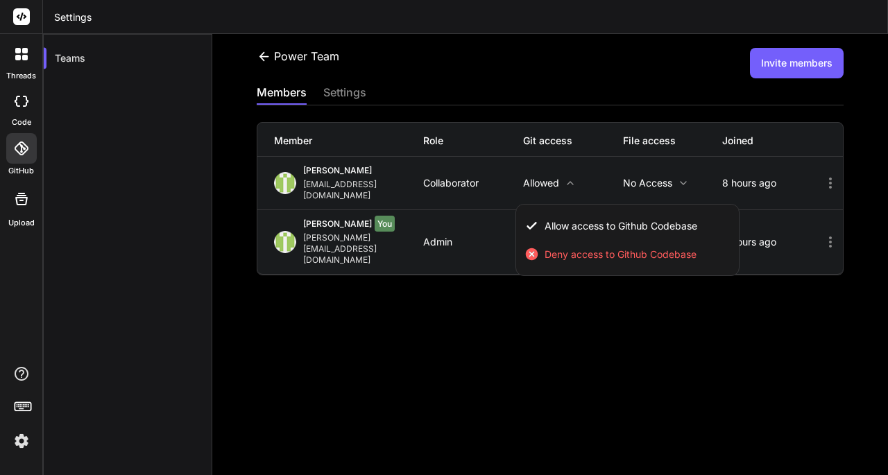
click at [667, 173] on div at bounding box center [444, 237] width 888 height 475
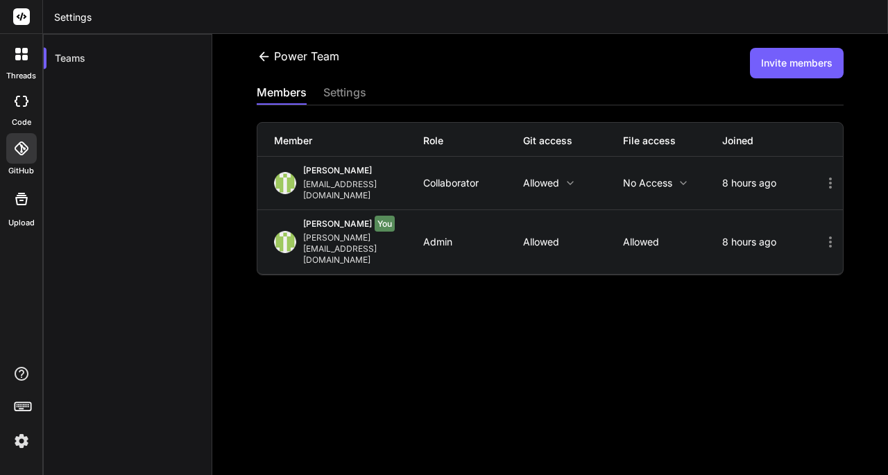
click at [678, 178] on icon at bounding box center [683, 183] width 11 height 11
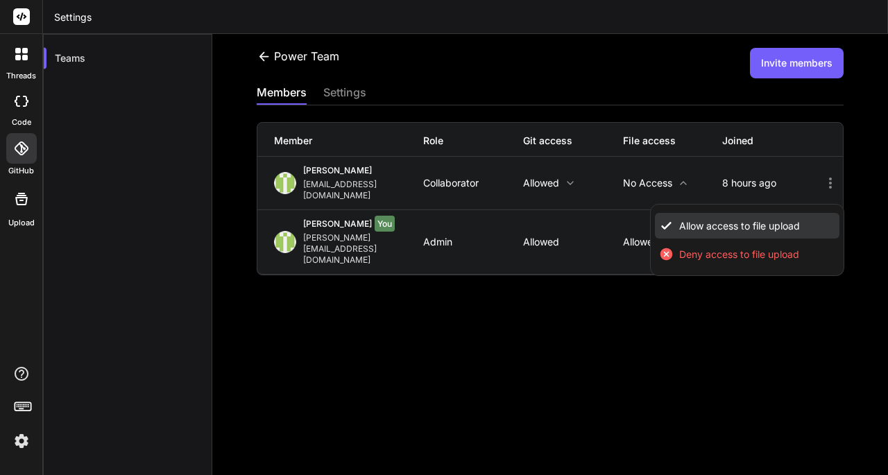
click at [700, 222] on li "Allow access to file upload" at bounding box center [747, 226] width 185 height 26
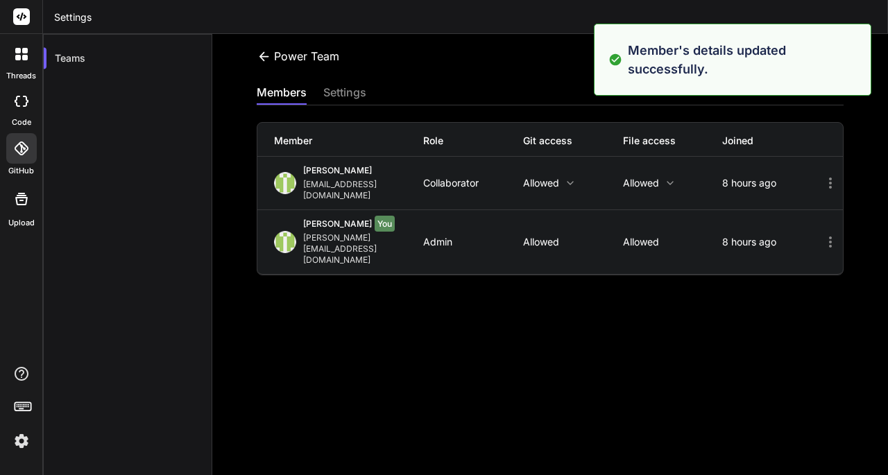
click at [15, 205] on icon at bounding box center [21, 199] width 17 height 17
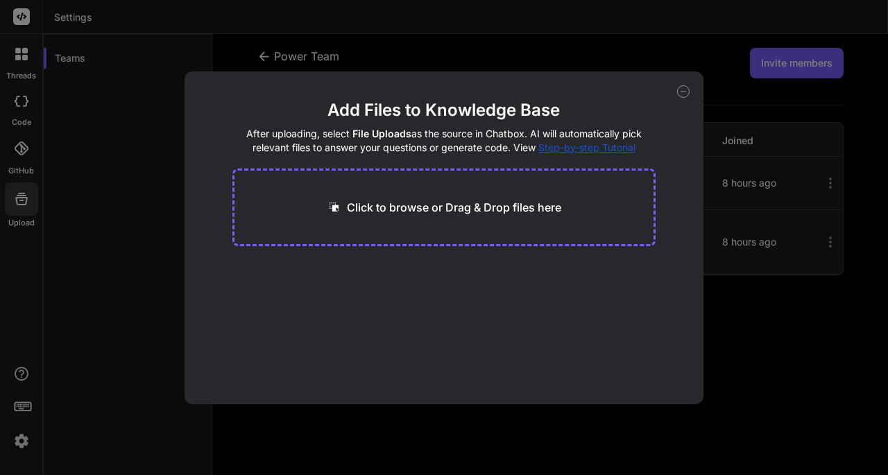
click at [683, 89] on icon at bounding box center [683, 91] width 12 height 12
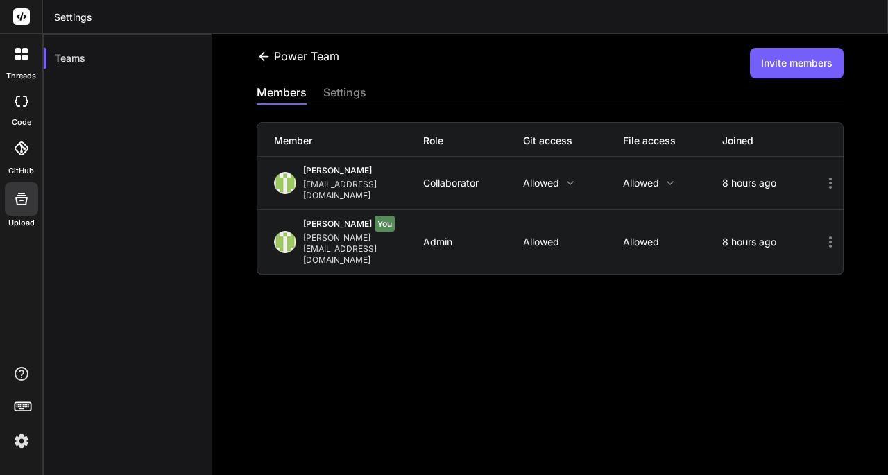
click at [28, 140] on div at bounding box center [21, 148] width 31 height 31
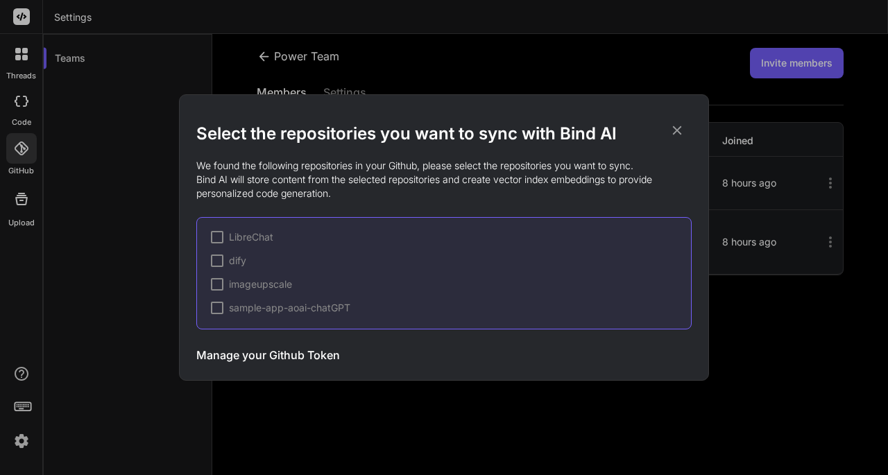
click at [241, 353] on h3 "Manage your Github Token" at bounding box center [268, 355] width 144 height 17
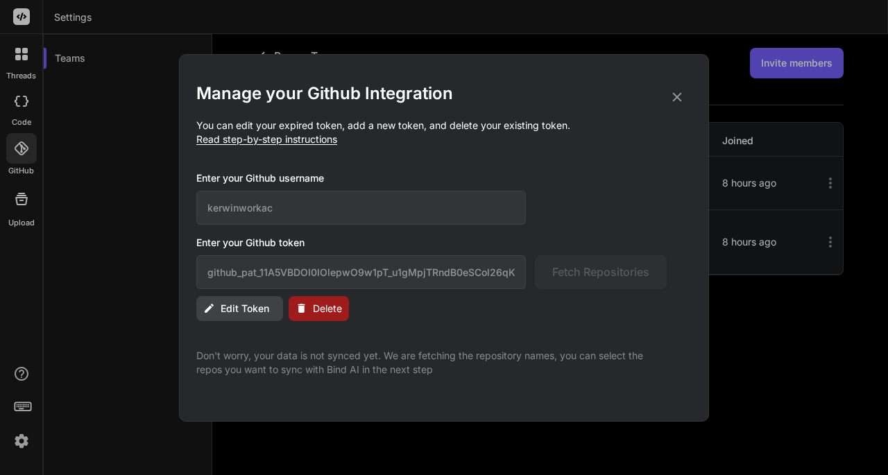
click at [674, 96] on icon at bounding box center [676, 96] width 15 height 15
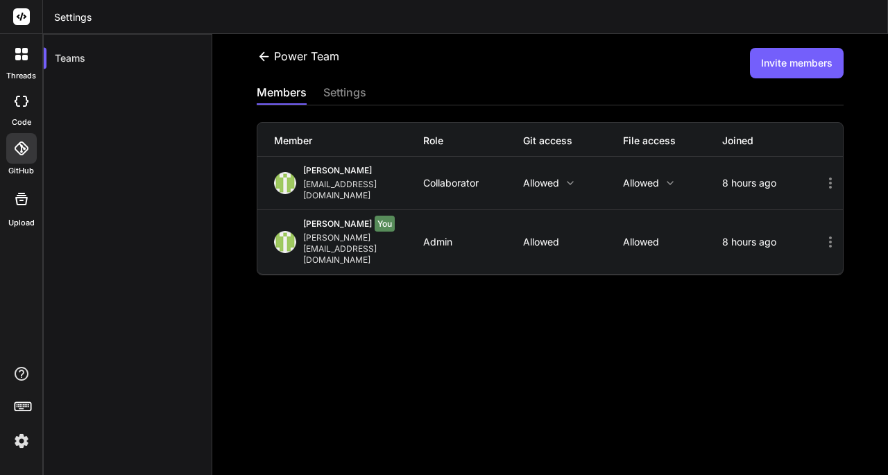
click at [27, 103] on icon at bounding box center [22, 101] width 14 height 11
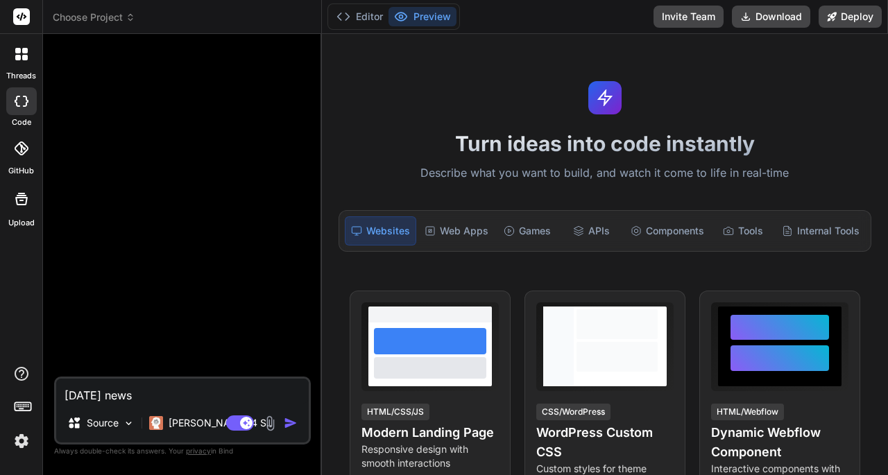
click at [1, 68] on div "threads" at bounding box center [21, 58] width 42 height 48
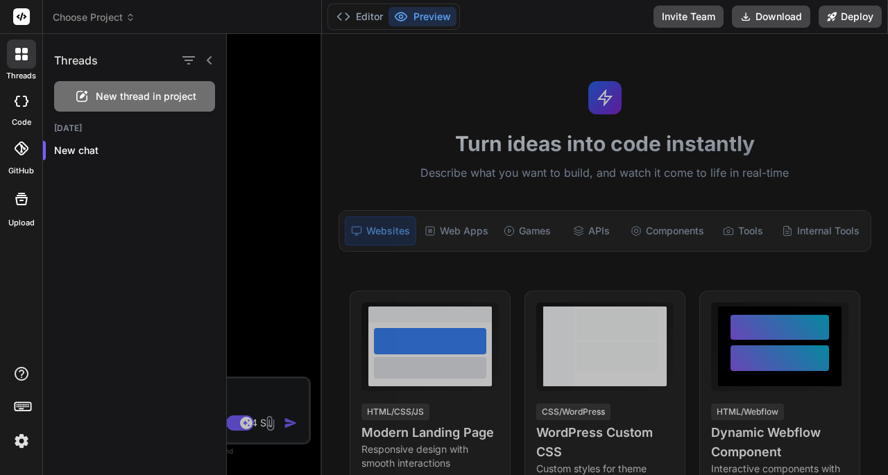
click at [22, 109] on div at bounding box center [21, 101] width 31 height 28
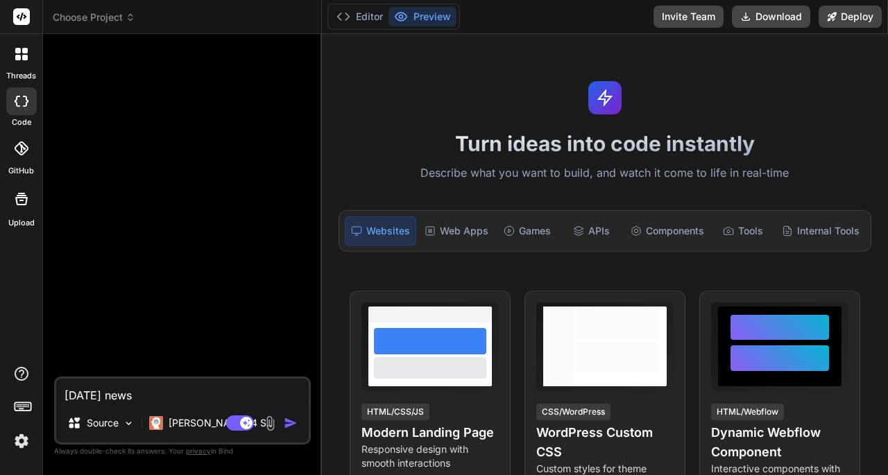
click at [19, 159] on div at bounding box center [21, 148] width 31 height 31
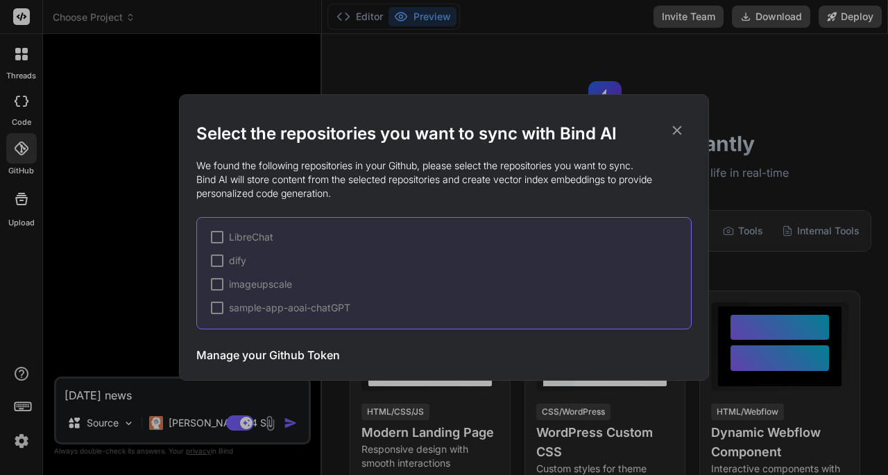
click at [237, 231] on span "LibreChat" at bounding box center [251, 237] width 44 height 14
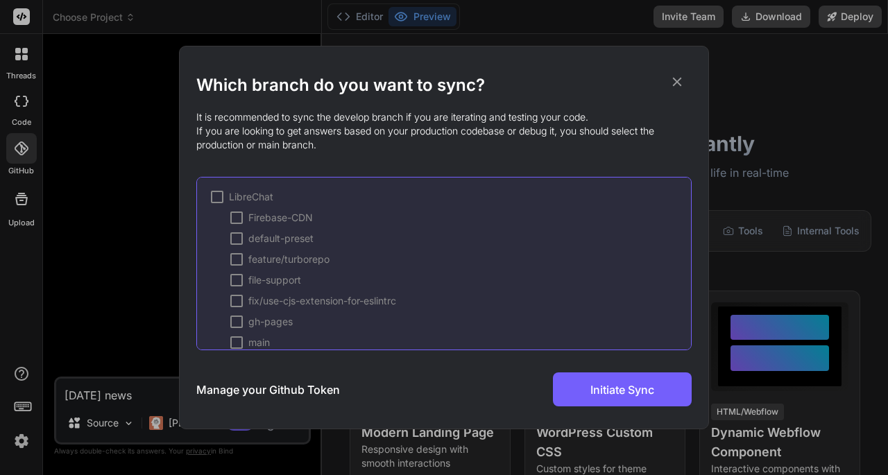
click at [203, 198] on div "LibreChat Firebase-CDN default-preset feature/turborepo file-support fix/use-cj…" at bounding box center [443, 263] width 495 height 173
click at [214, 197] on div at bounding box center [217, 197] width 12 height 12
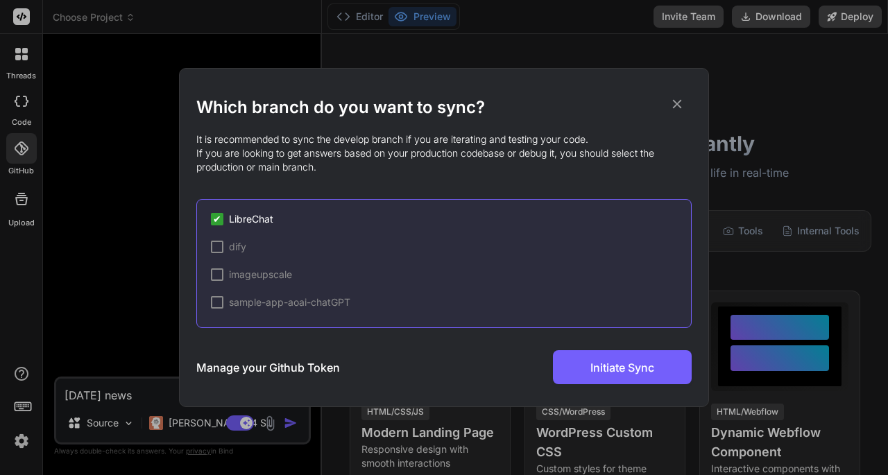
click at [679, 103] on icon at bounding box center [677, 104] width 9 height 9
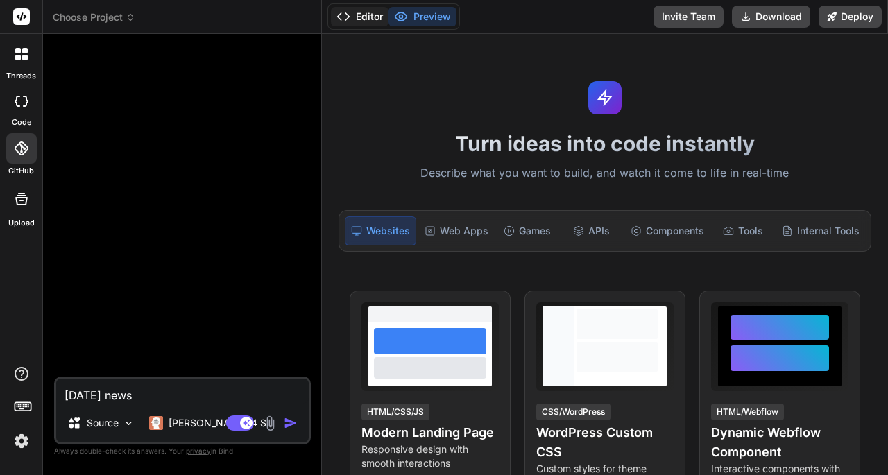
click at [344, 20] on icon at bounding box center [343, 17] width 14 height 14
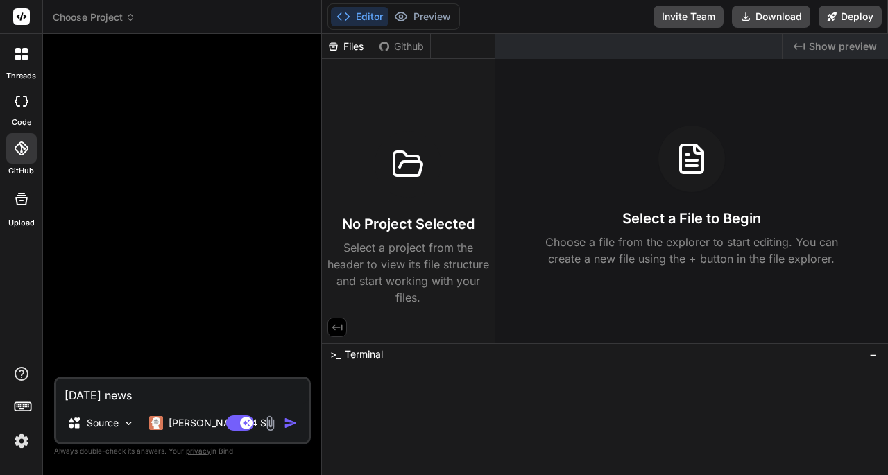
click at [112, 16] on span "Choose Project" at bounding box center [94, 17] width 83 height 14
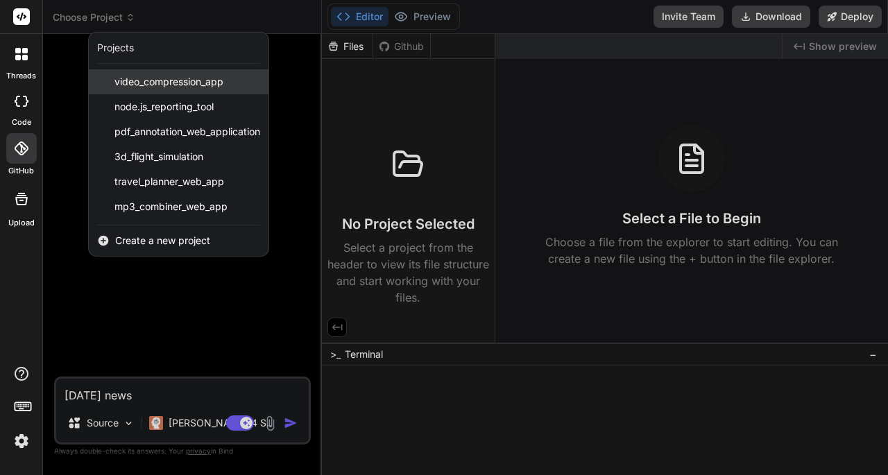
click at [181, 85] on span "video_compression_app" at bounding box center [168, 82] width 109 height 14
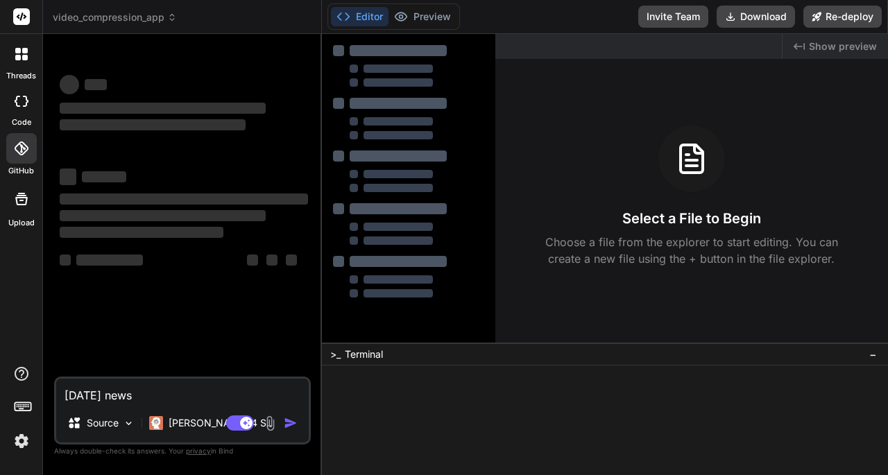
click at [24, 160] on div at bounding box center [21, 148] width 31 height 31
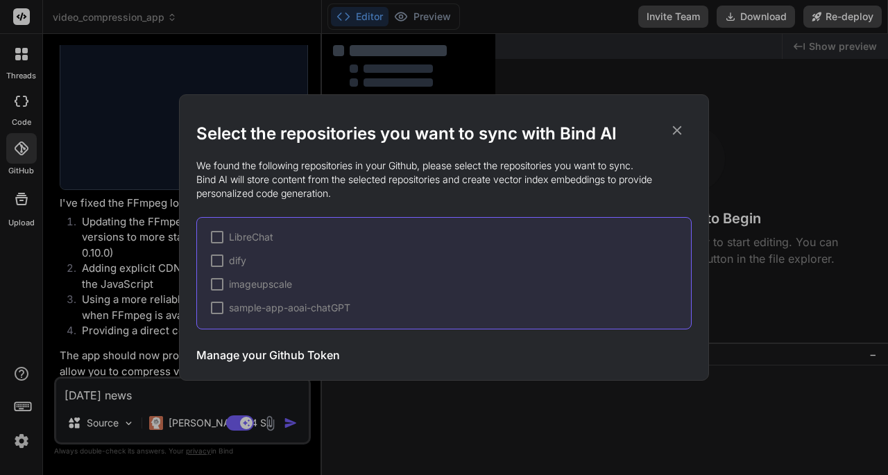
scroll to position [1023, 0]
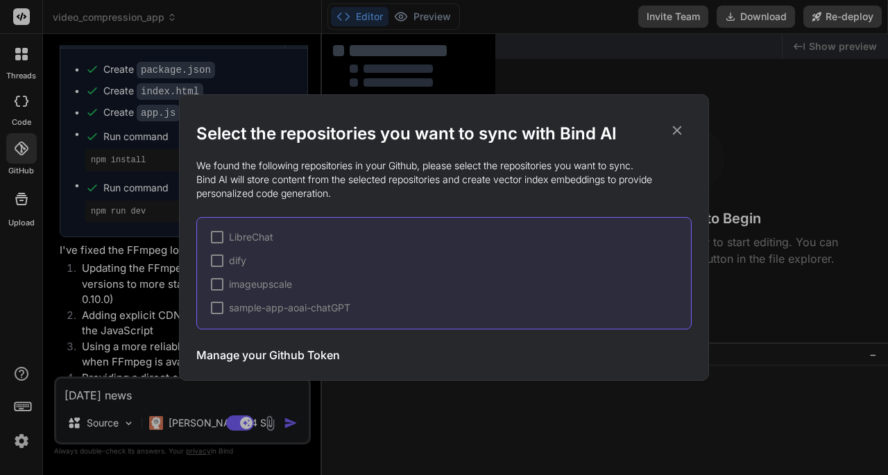
click at [676, 129] on icon at bounding box center [677, 130] width 9 height 9
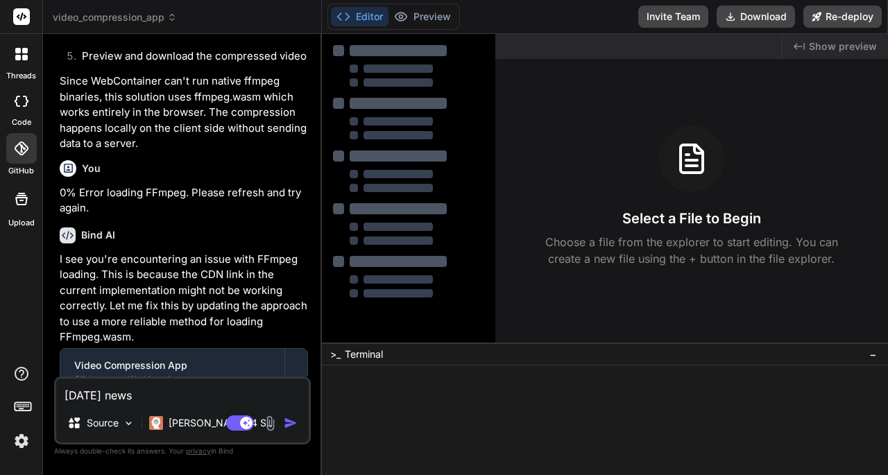
scroll to position [329, 0]
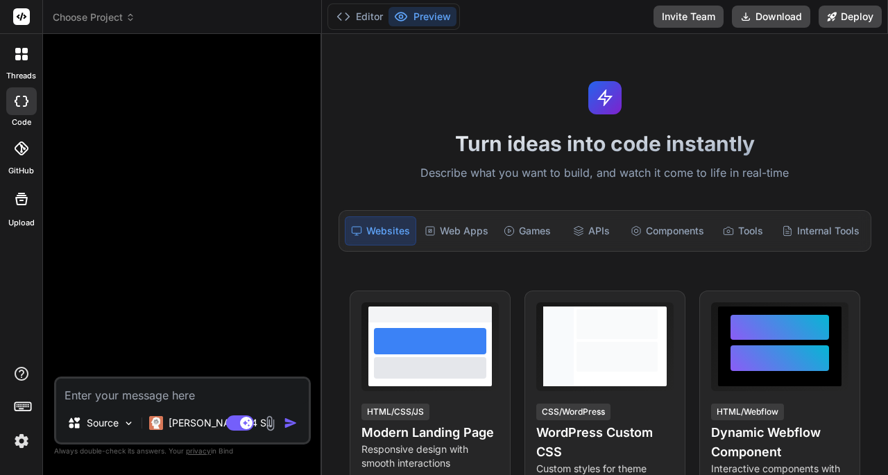
type textarea "x"
click at [96, 19] on span "Choose Project" at bounding box center [94, 17] width 83 height 14
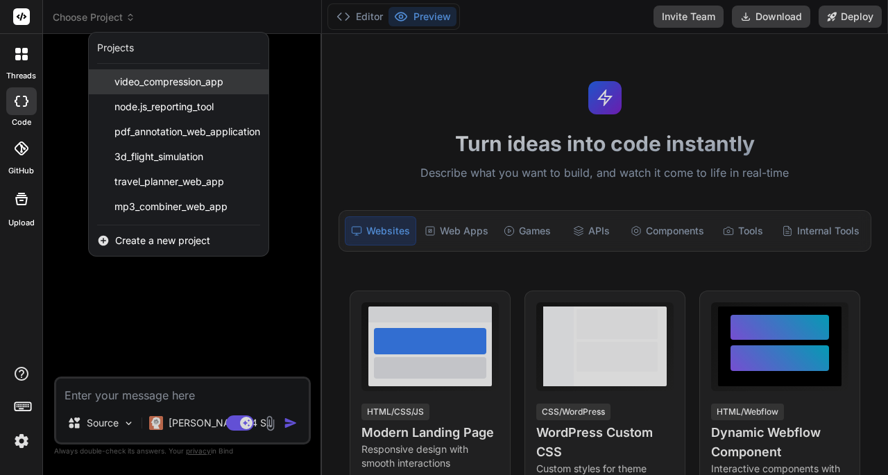
click at [162, 89] on div "video_compression_app" at bounding box center [179, 81] width 180 height 25
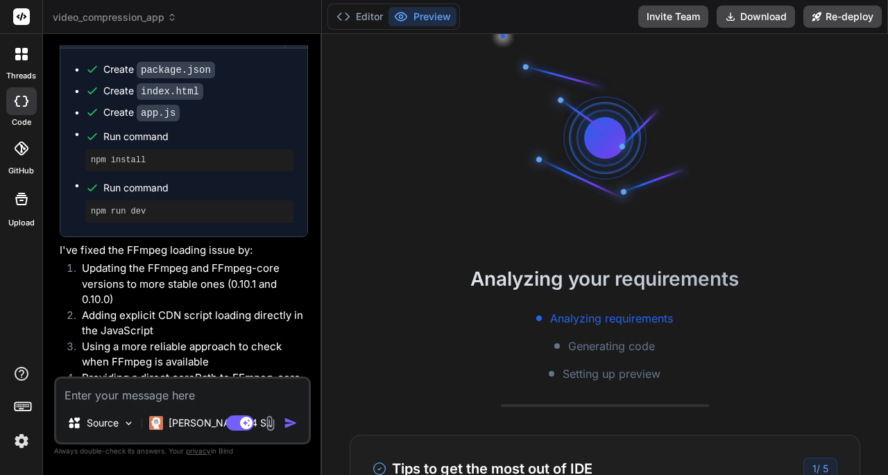
scroll to position [26, 0]
click at [19, 158] on div at bounding box center [21, 148] width 31 height 31
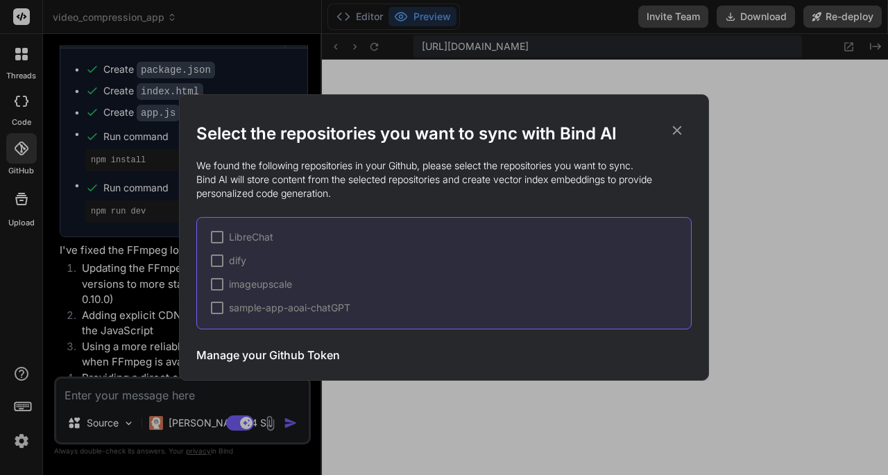
scroll to position [544, 0]
drag, startPoint x: 57, startPoint y: 368, endPoint x: 64, endPoint y: 391, distance: 23.9
drag, startPoint x: 64, startPoint y: 391, endPoint x: 682, endPoint y: 131, distance: 670.4
click at [682, 131] on icon at bounding box center [676, 130] width 15 height 15
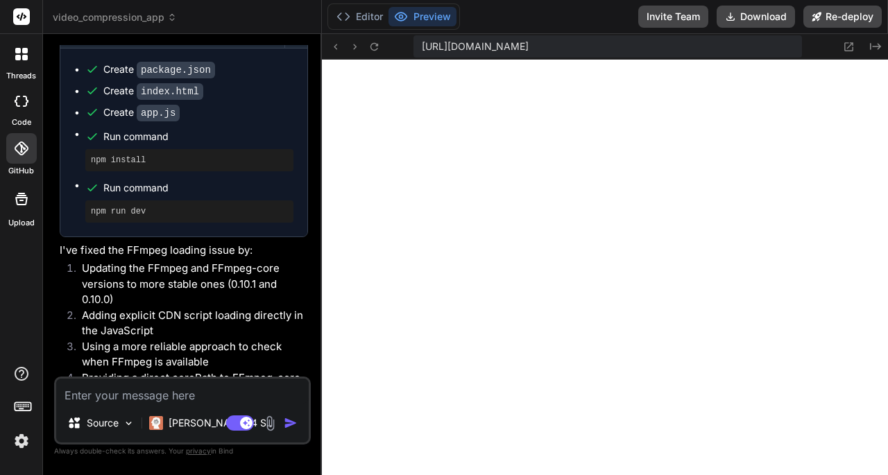
click at [33, 160] on div at bounding box center [21, 148] width 31 height 31
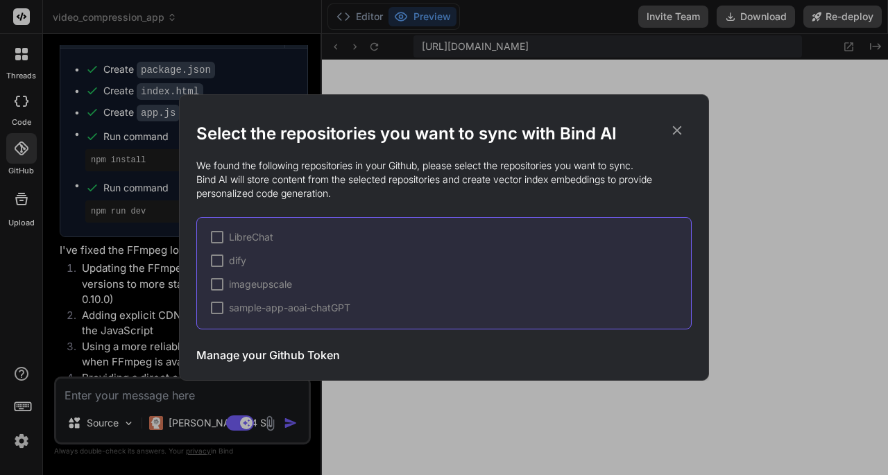
click at [216, 265] on div at bounding box center [217, 261] width 12 height 12
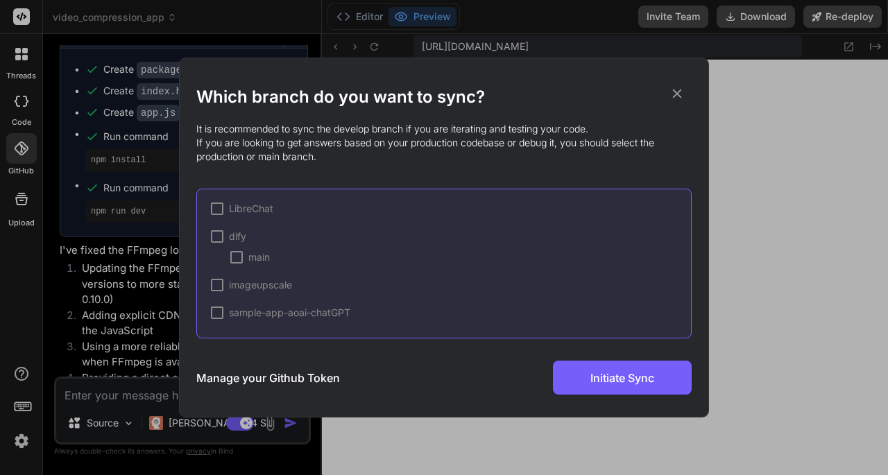
click at [216, 244] on div "dify main" at bounding box center [451, 247] width 480 height 35
click at [215, 238] on div at bounding box center [217, 236] width 12 height 12
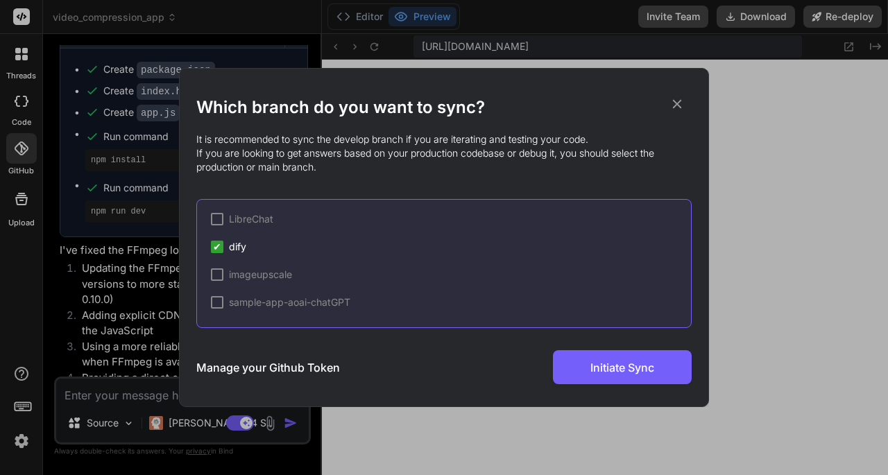
drag, startPoint x: 221, startPoint y: 245, endPoint x: 26, endPoint y: 224, distance: 196.1
click at [26, 224] on div "Which branch do you want to sync? It is recommended to sync the develop branch …" at bounding box center [444, 237] width 888 height 475
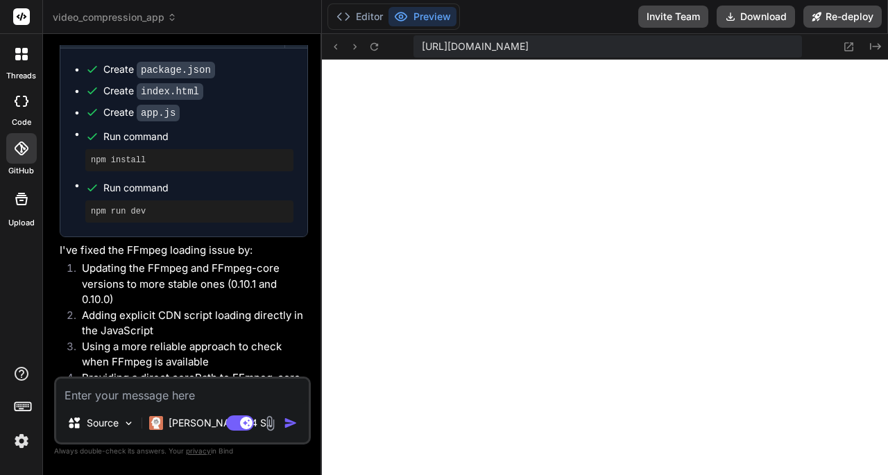
click at [26, 214] on div at bounding box center [21, 198] width 33 height 33
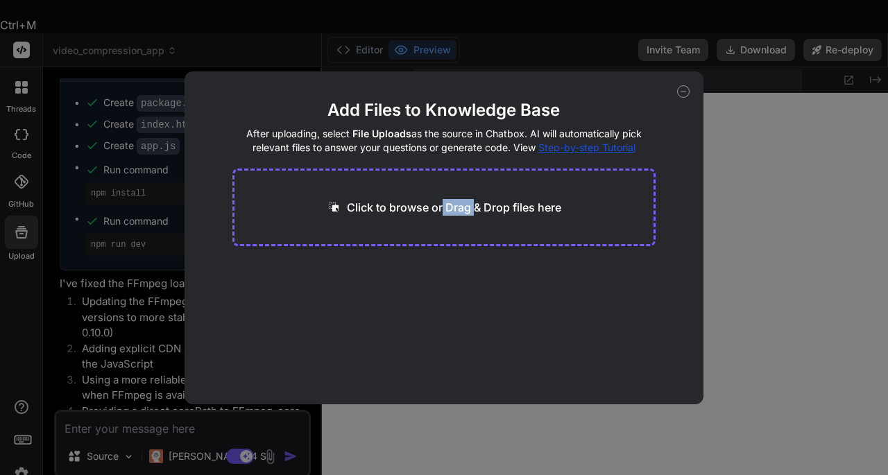
drag, startPoint x: 443, startPoint y: 225, endPoint x: 477, endPoint y: 341, distance: 120.7
click at [477, 341] on main "Add Files to Knowledge Base After uploading, select File Uploads as the source …" at bounding box center [444, 251] width 424 height 305
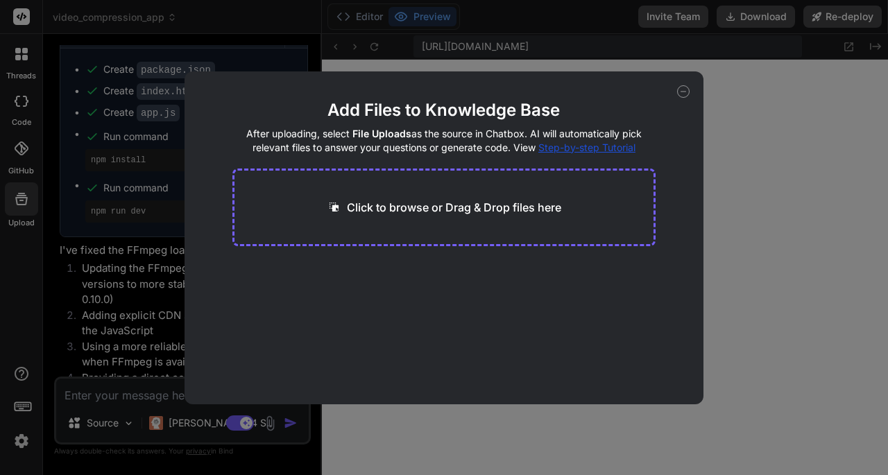
click at [685, 88] on icon at bounding box center [683, 91] width 12 height 12
type textarea "x"
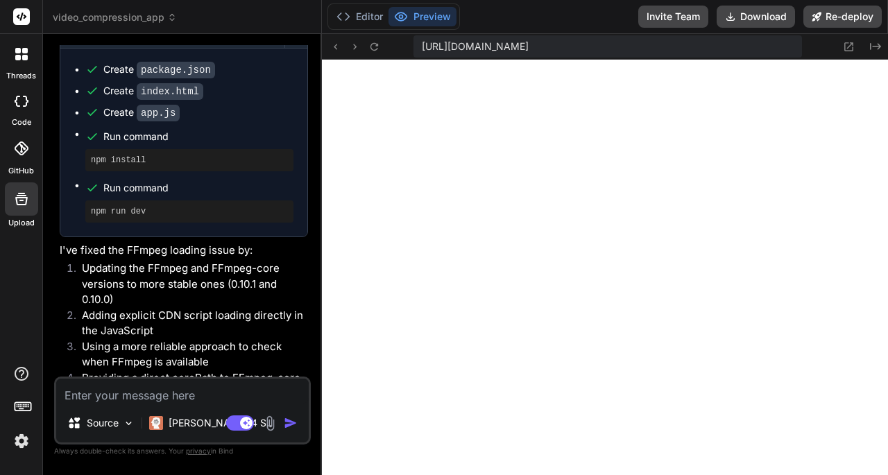
click at [36, 155] on div at bounding box center [21, 148] width 31 height 31
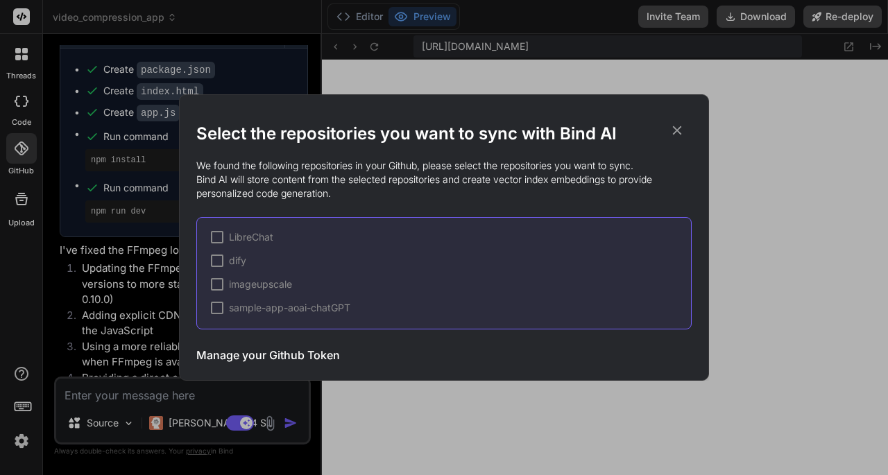
click at [12, 442] on div "Select the repositories you want to sync with Bind AI We found the following re…" at bounding box center [444, 237] width 888 height 475
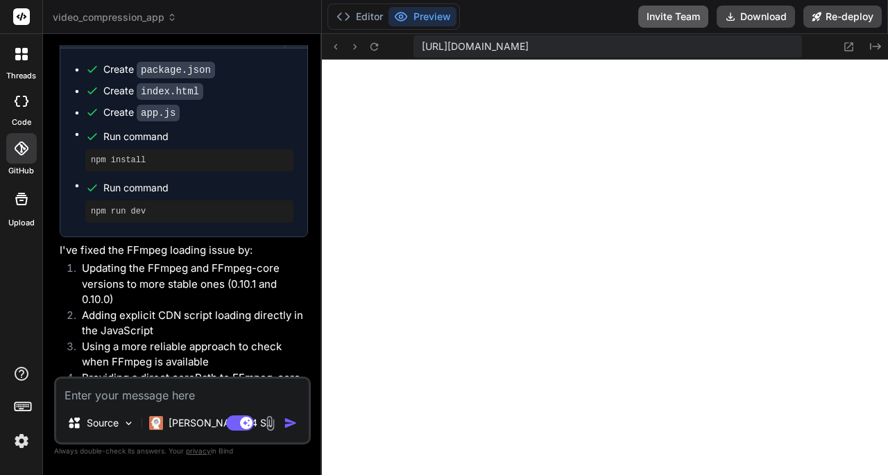
click at [684, 12] on button "Invite Team" at bounding box center [673, 17] width 70 height 22
click at [667, 22] on button "Invite Team" at bounding box center [673, 17] width 70 height 22
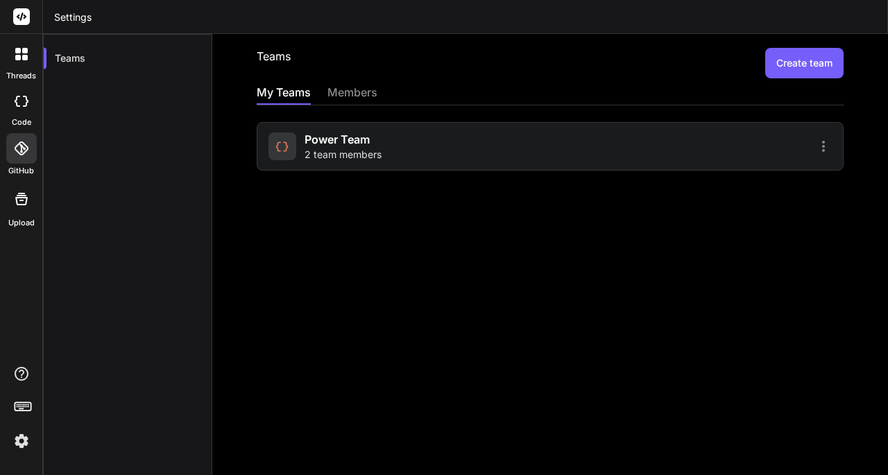
click at [668, 19] on header "Settings" at bounding box center [465, 17] width 845 height 34
click at [343, 156] on span "2 team members" at bounding box center [343, 155] width 77 height 14
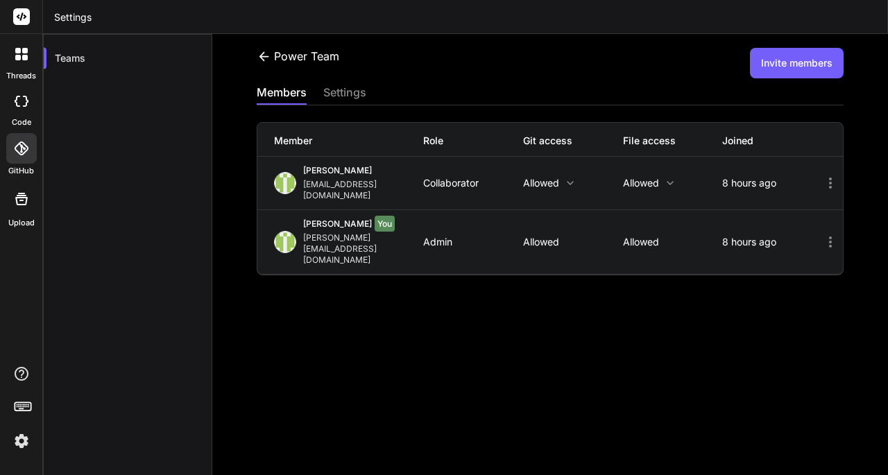
click at [347, 94] on div "settings" at bounding box center [344, 93] width 43 height 19
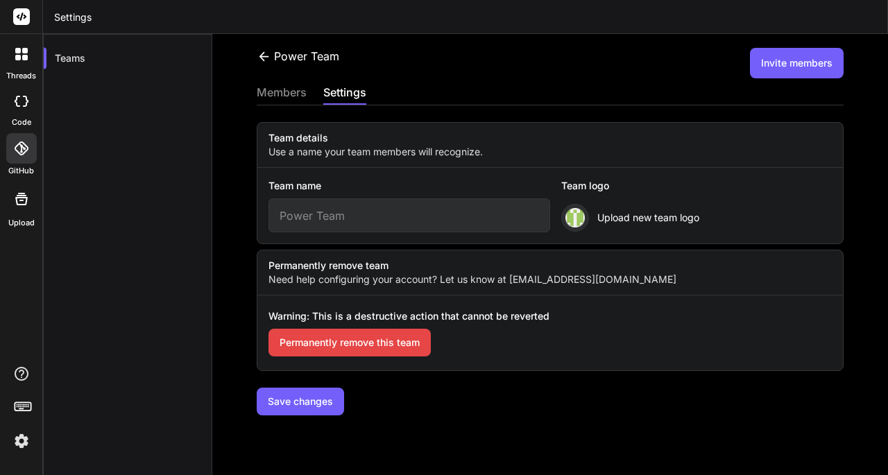
click at [288, 96] on div "members" at bounding box center [282, 93] width 50 height 19
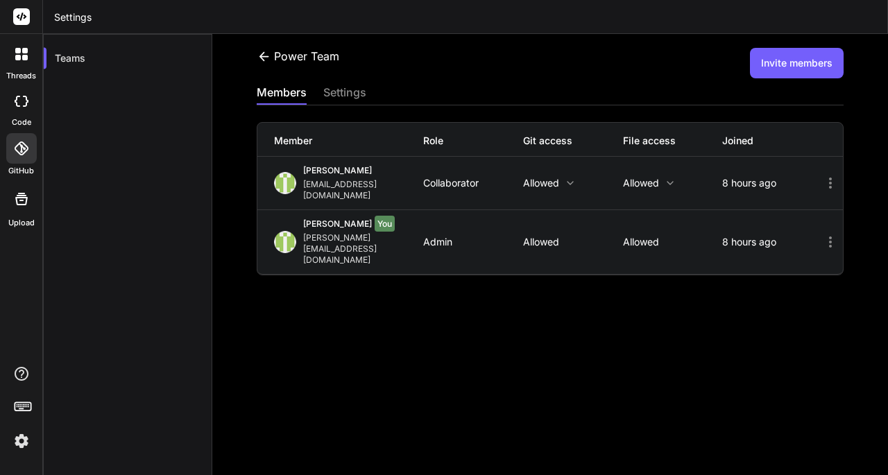
click at [822, 178] on icon at bounding box center [830, 183] width 17 height 17
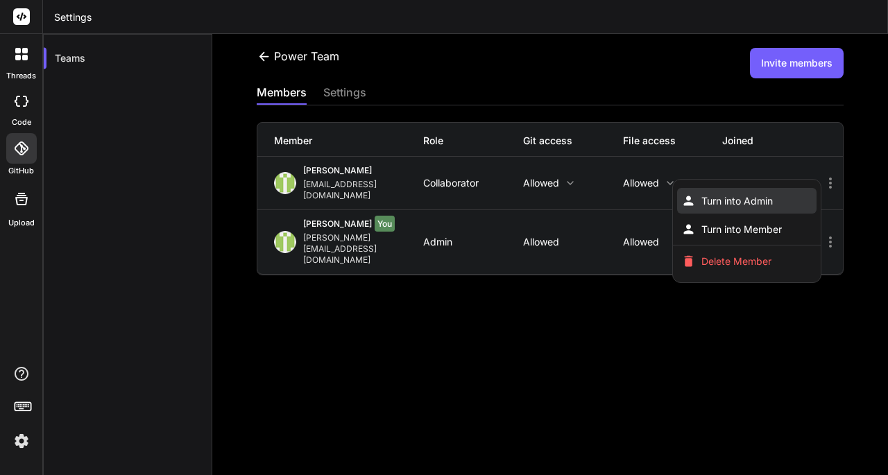
click at [737, 196] on li "Turn into Admin" at bounding box center [747, 201] width 140 height 26
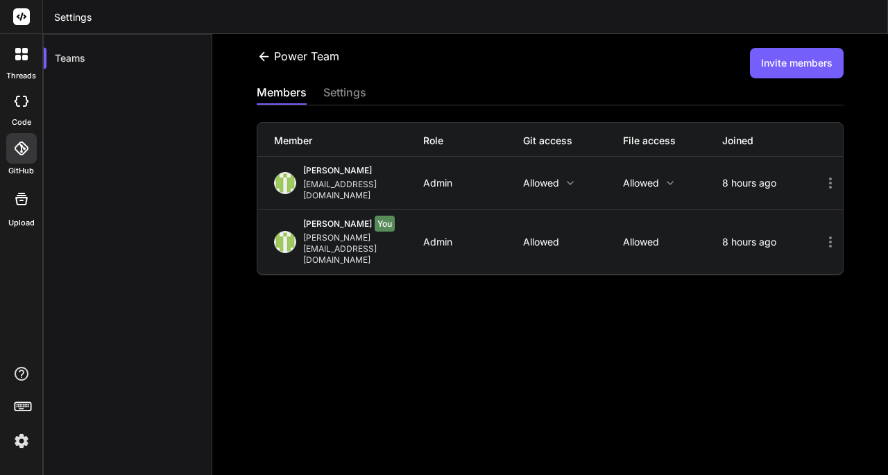
click at [822, 179] on icon at bounding box center [830, 183] width 17 height 17
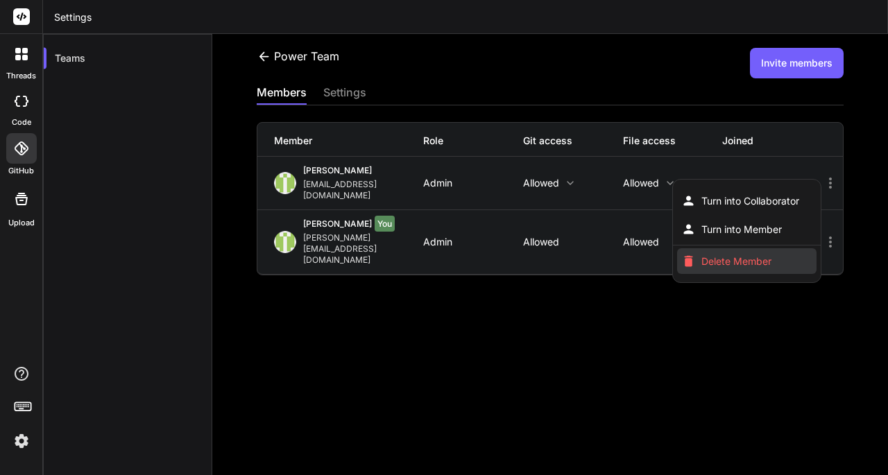
click at [762, 255] on span "Delete Member" at bounding box center [736, 262] width 70 height 14
